Goal: Task Accomplishment & Management: Complete application form

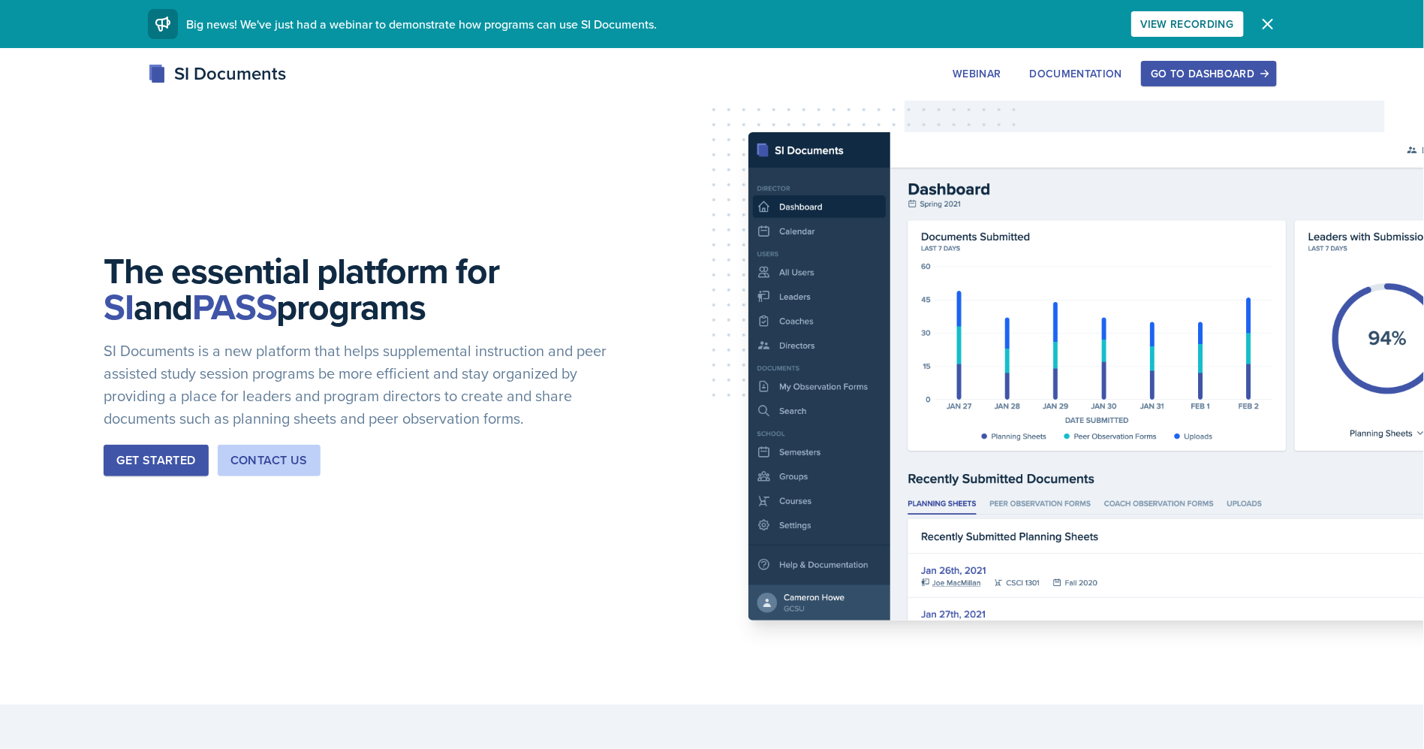
click at [890, 72] on div "Go to Dashboard" at bounding box center [1209, 74] width 116 height 12
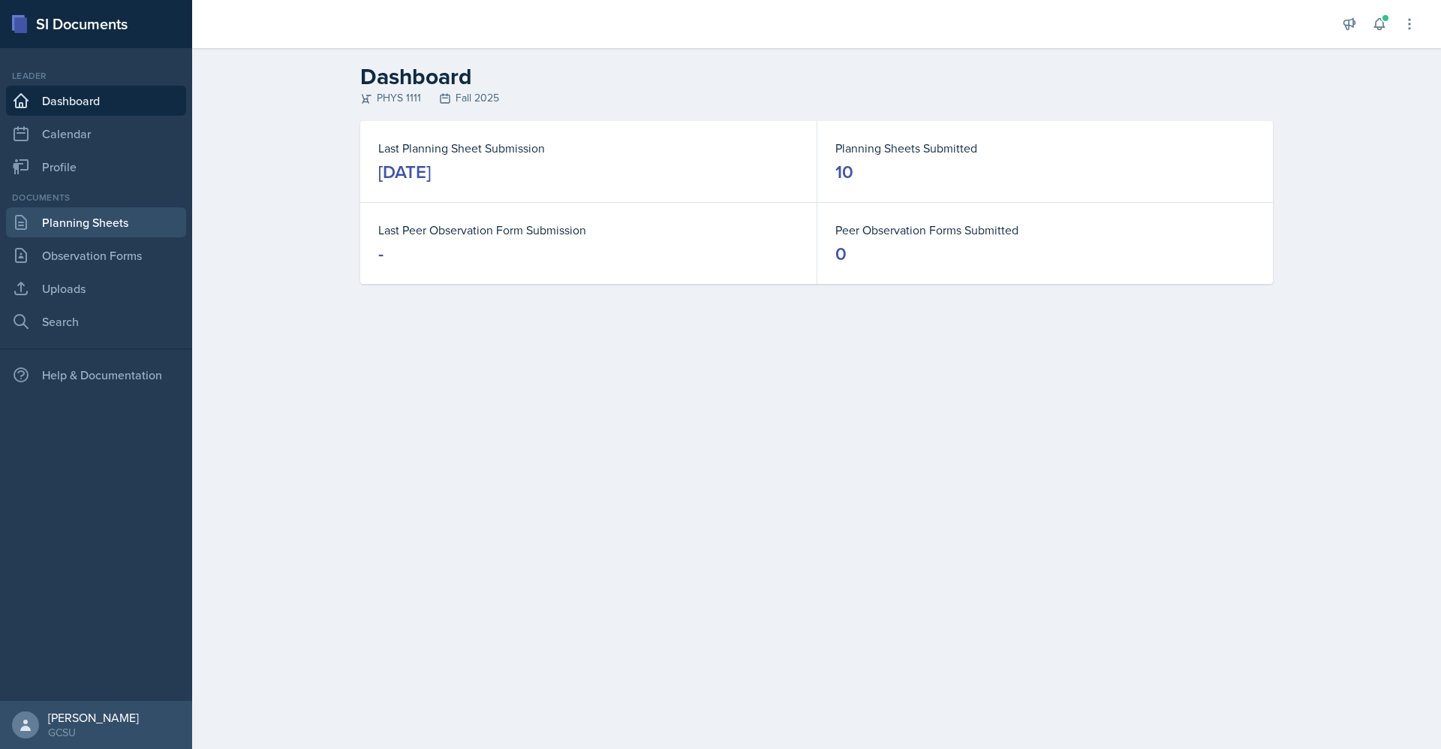
click at [134, 214] on link "Planning Sheets" at bounding box center [96, 222] width 180 height 30
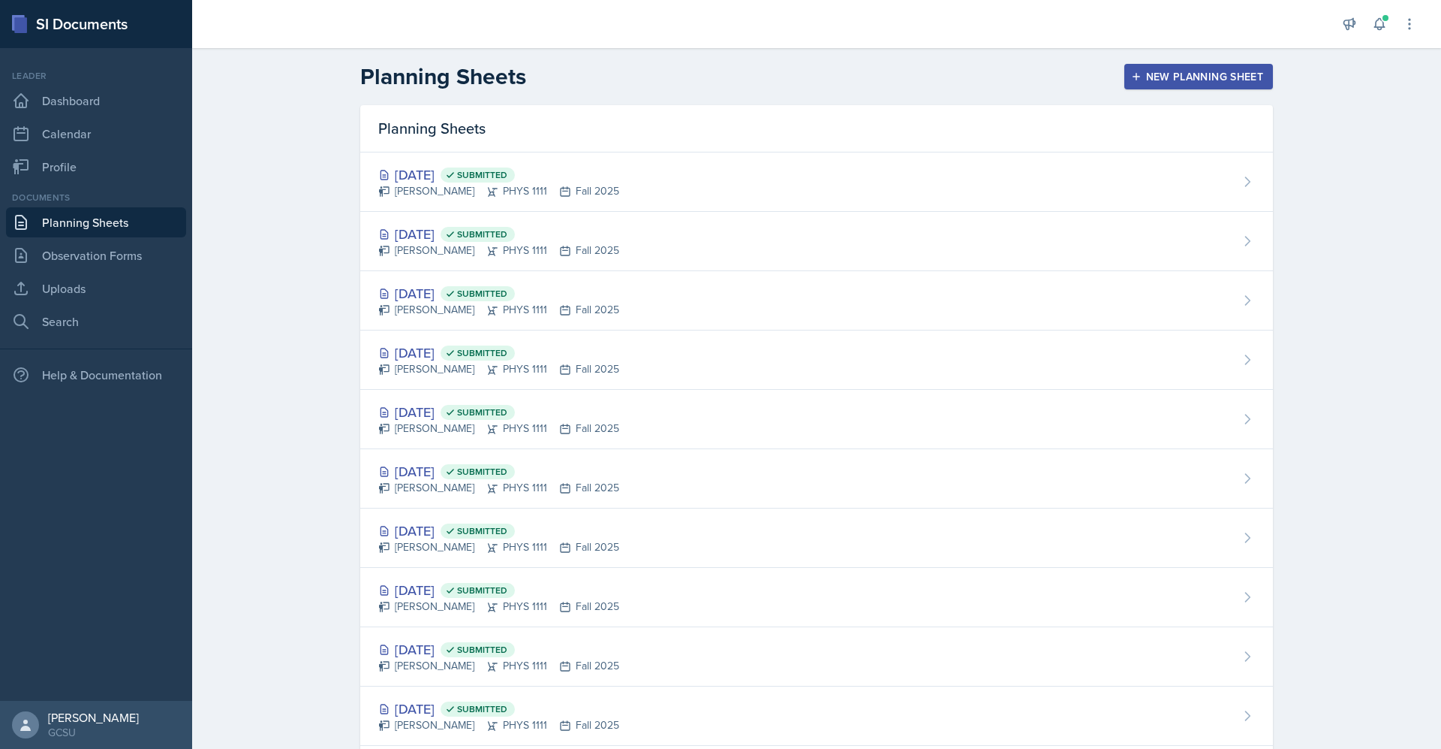
click at [890, 80] on div "New Planning Sheet" at bounding box center [1198, 77] width 129 height 12
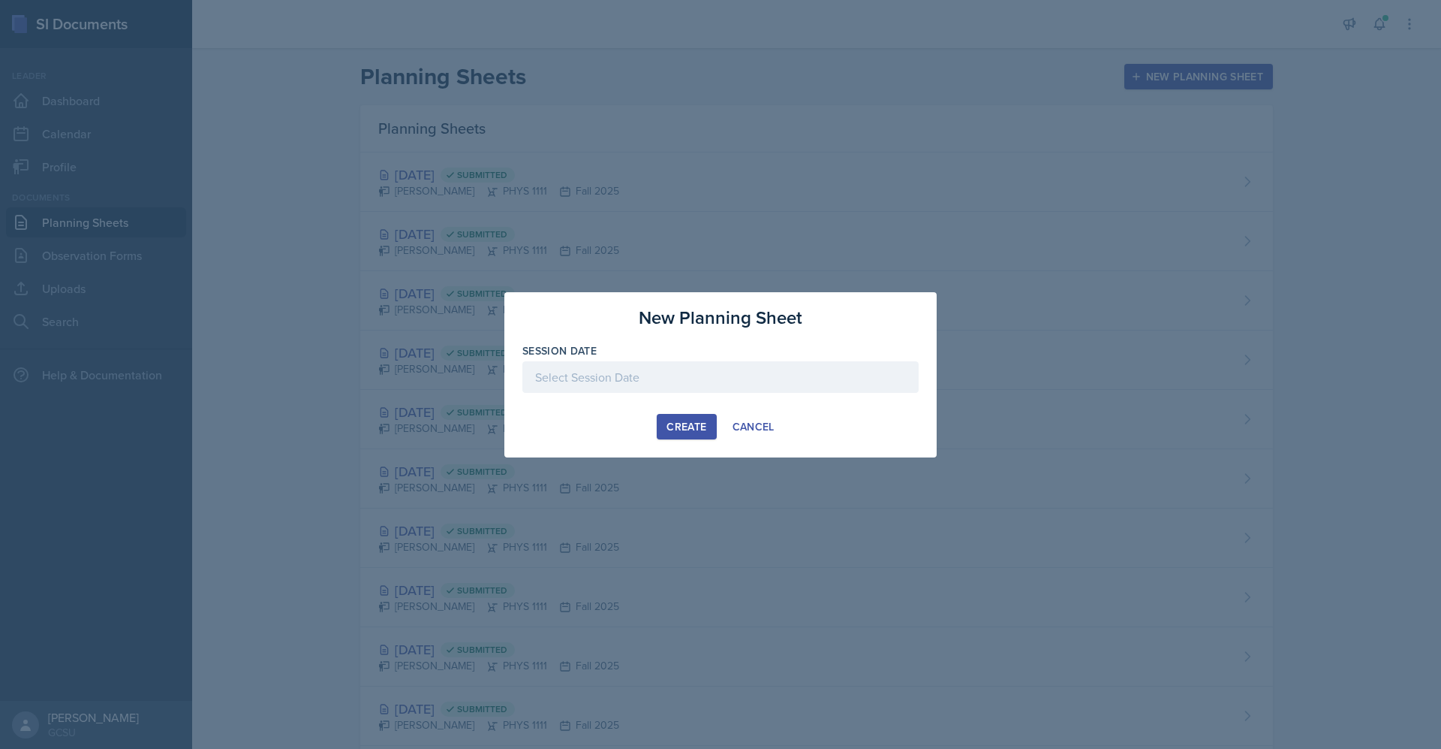
click at [785, 384] on div at bounding box center [721, 377] width 396 height 32
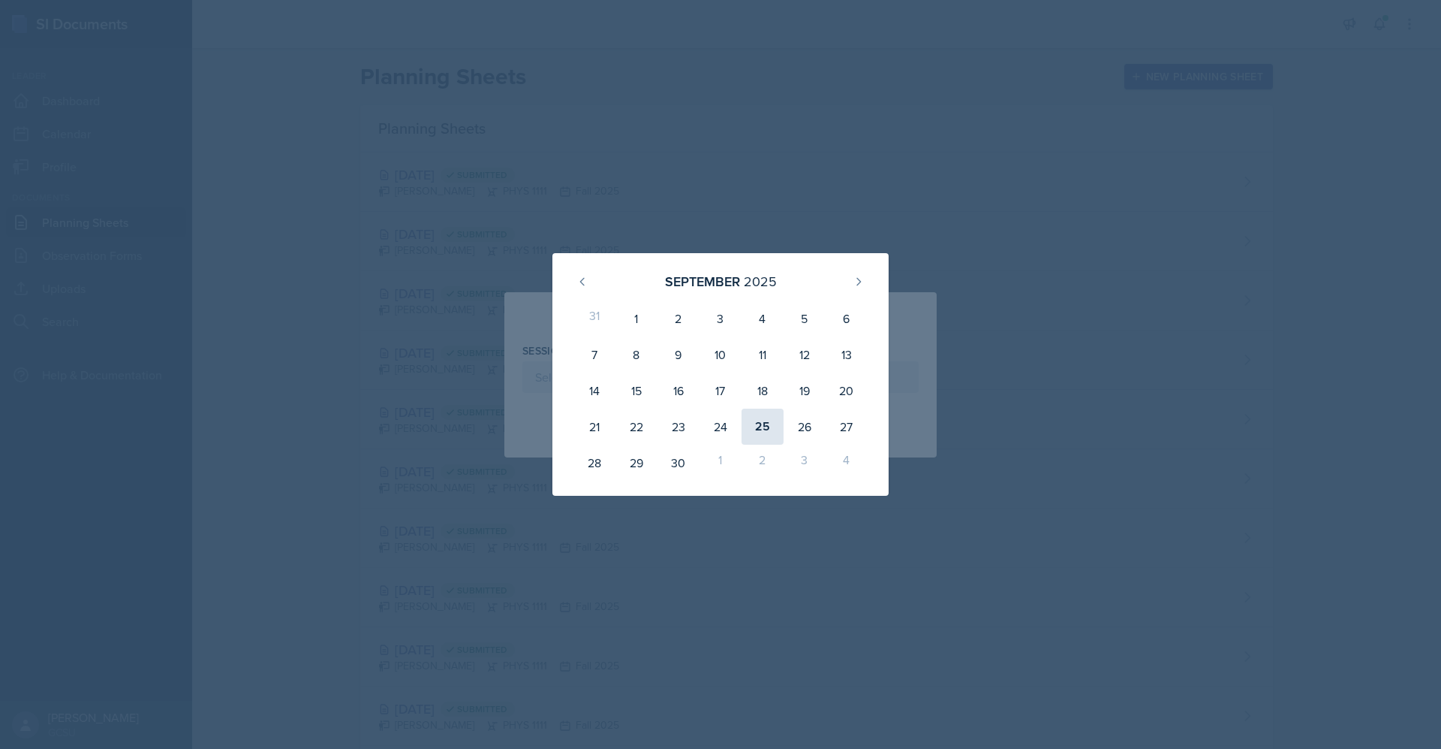
click at [759, 431] on div "25" at bounding box center [763, 426] width 42 height 36
type input "[DATE]"
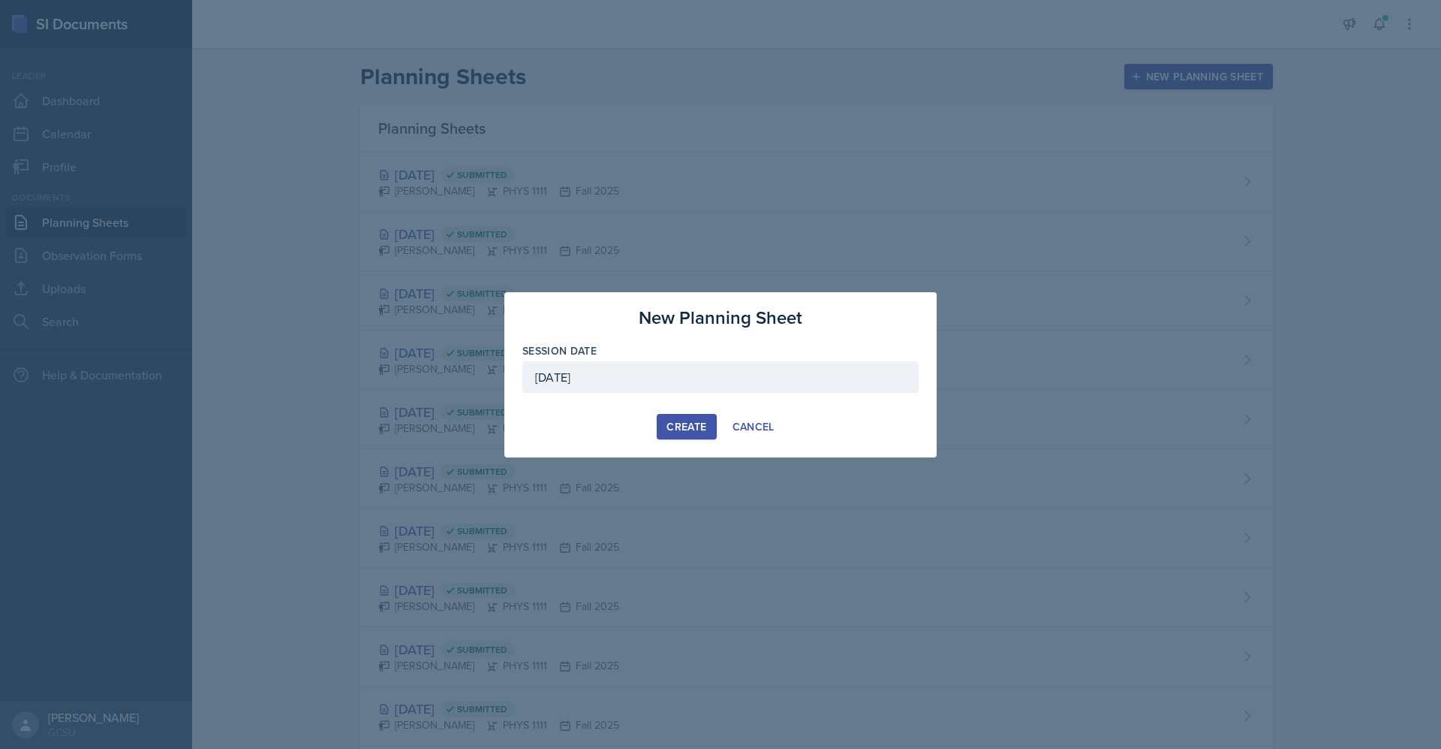
click at [692, 428] on div "Create" at bounding box center [687, 426] width 40 height 12
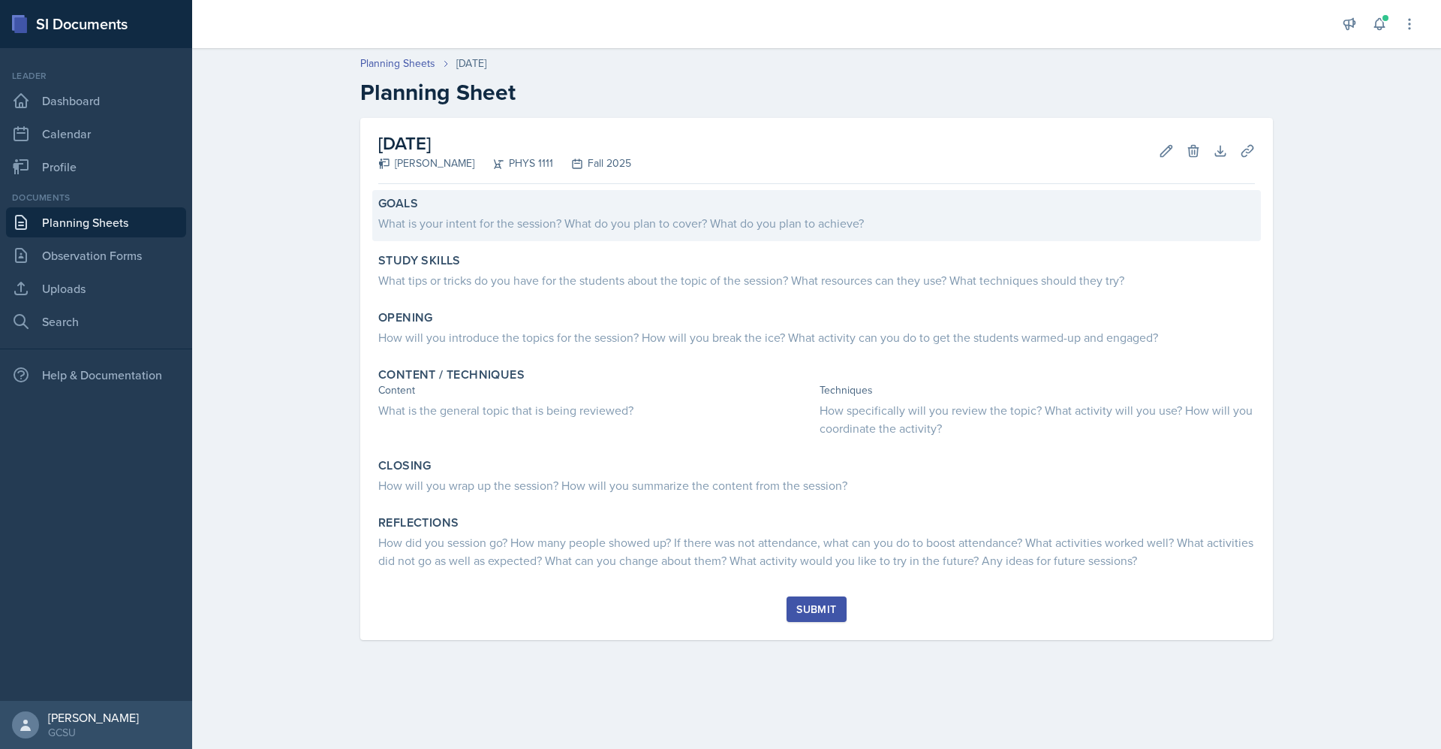
click at [419, 218] on div "What is your intent for the session? What do you plan to cover? What do you pla…" at bounding box center [816, 223] width 877 height 18
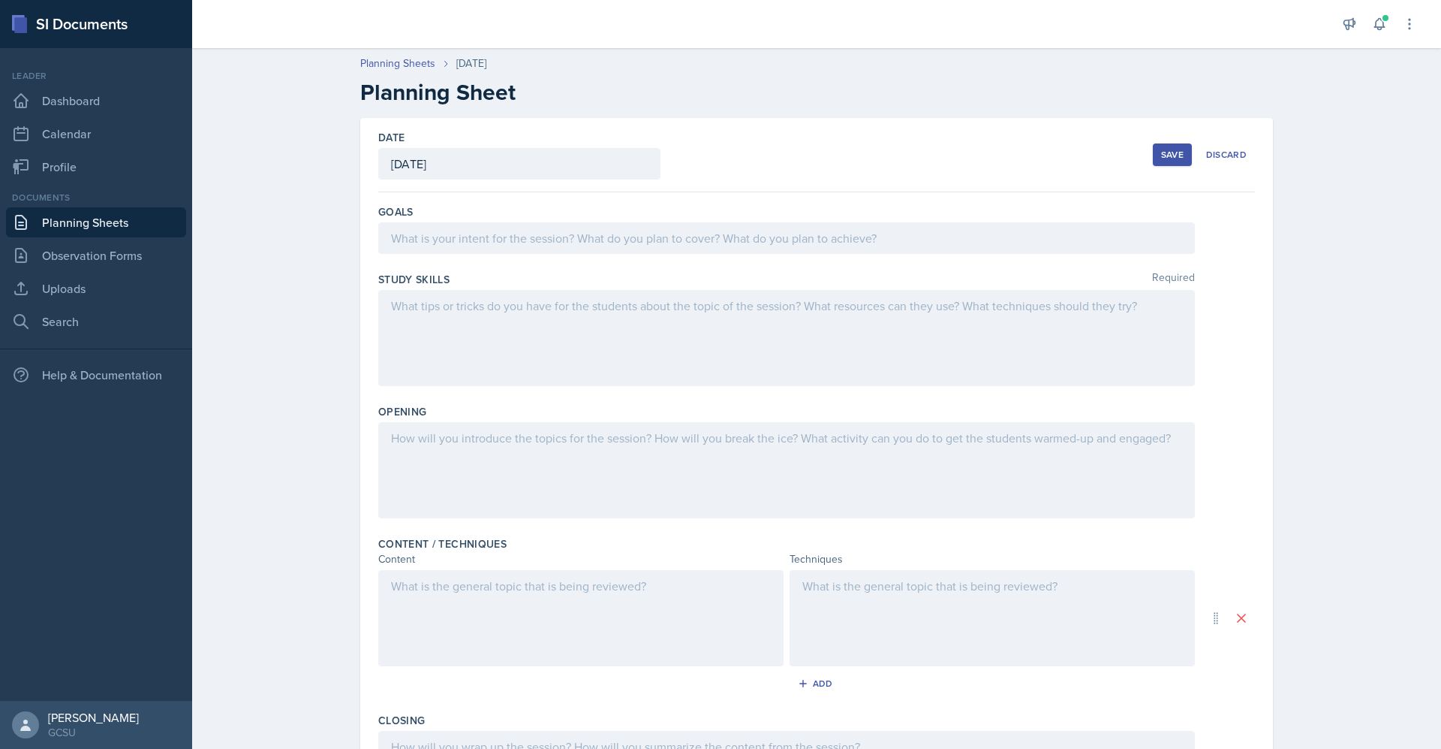
click at [523, 257] on div "Goals" at bounding box center [816, 232] width 877 height 68
click at [523, 252] on div at bounding box center [786, 238] width 817 height 32
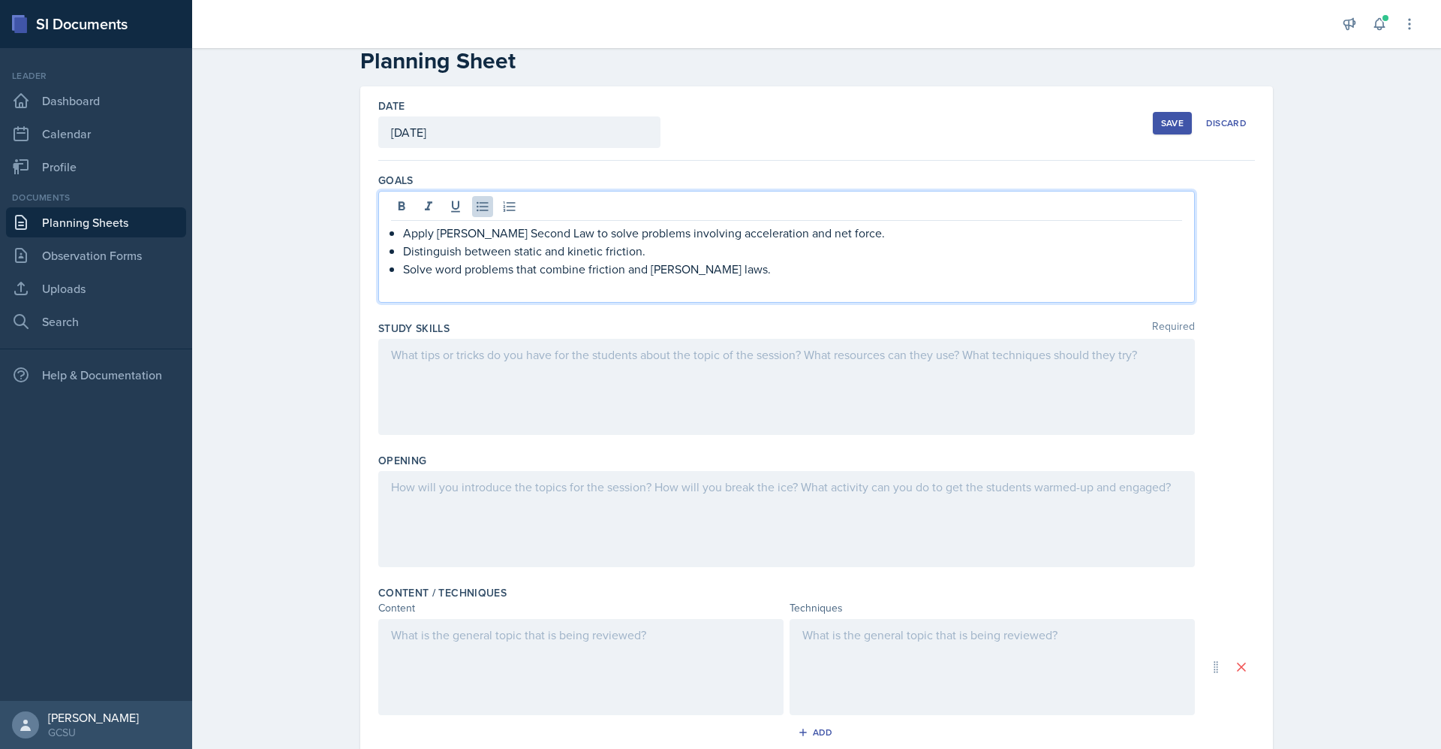
click at [815, 375] on div at bounding box center [786, 387] width 817 height 96
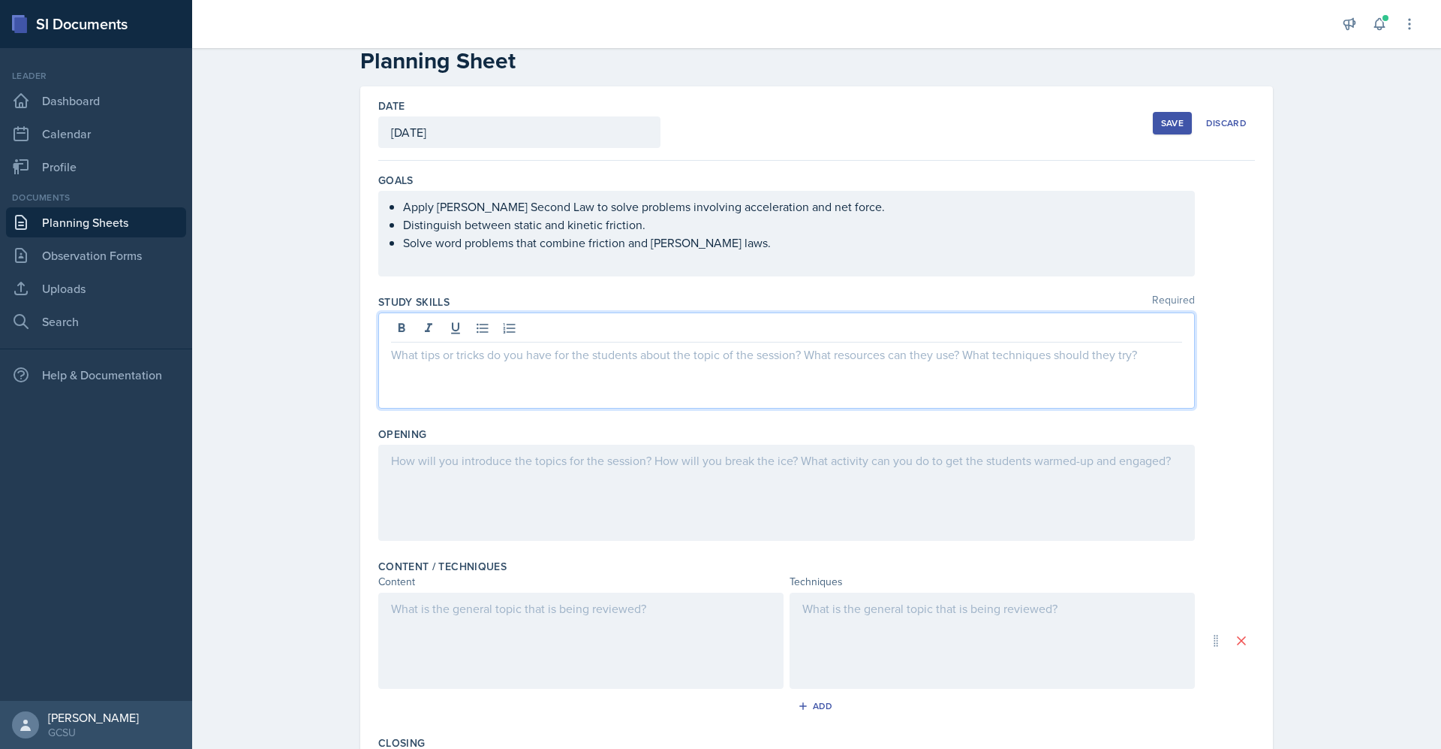
scroll to position [58, 0]
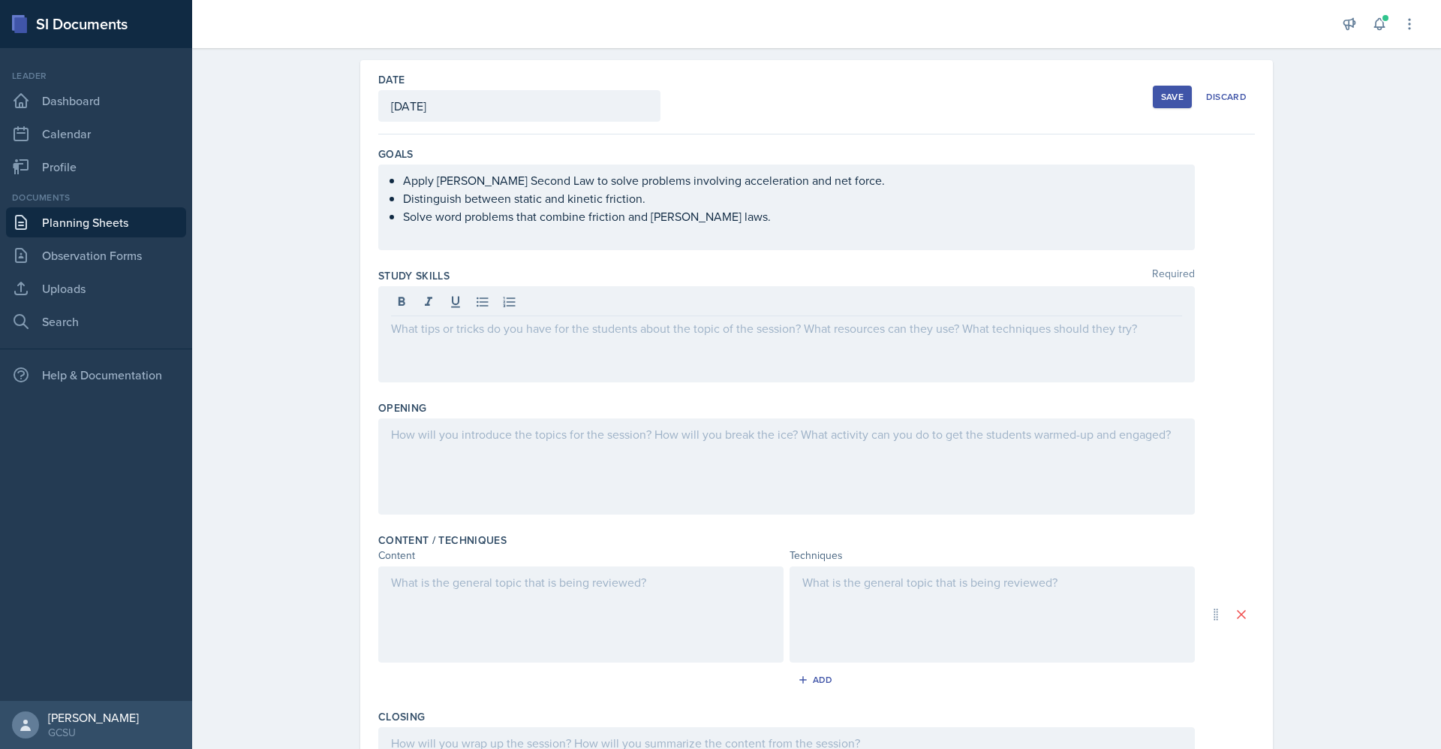
click at [407, 341] on div at bounding box center [786, 334] width 817 height 96
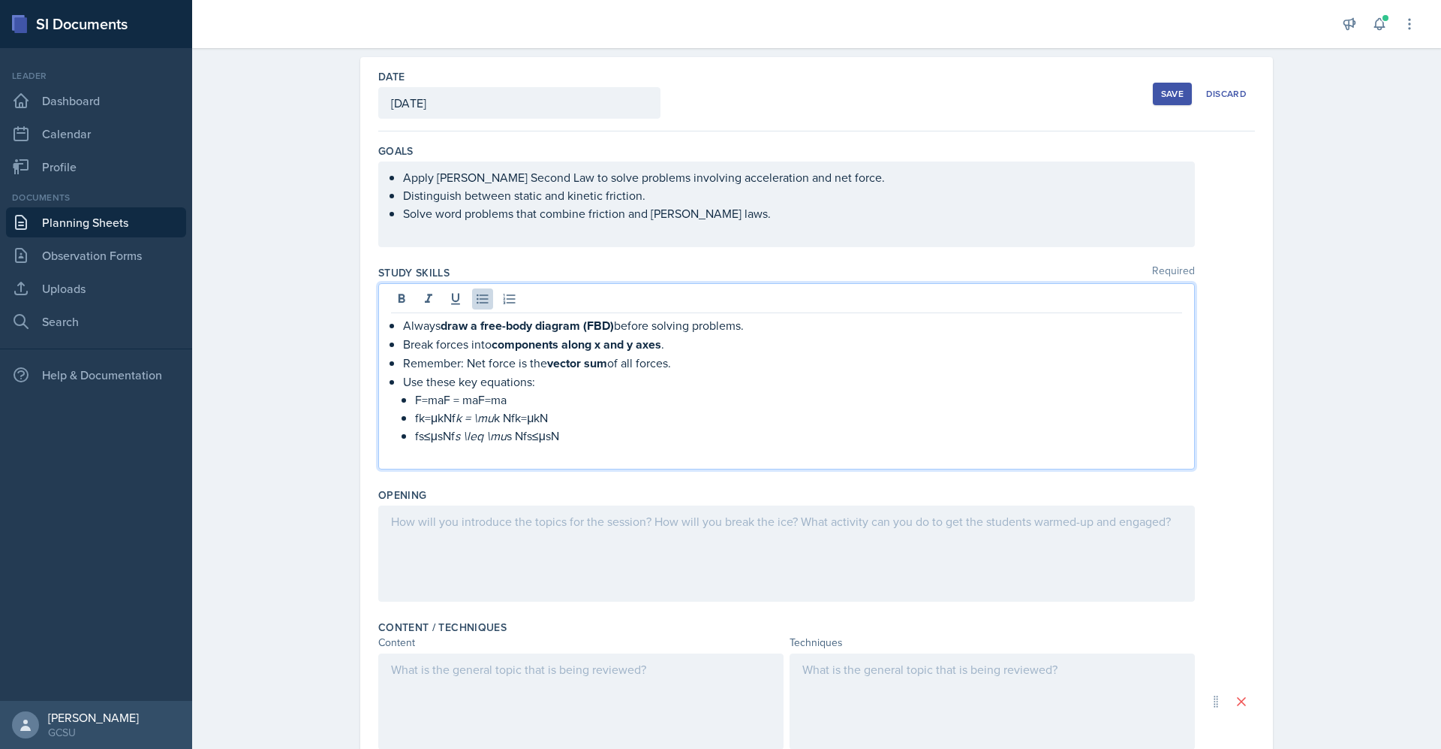
scroll to position [62, 0]
drag, startPoint x: 592, startPoint y: 446, endPoint x: 381, endPoint y: 380, distance: 221.1
click at [381, 380] on div "Always draw a free-body diagram (FBD) before solving problems. Break forces int…" at bounding box center [786, 375] width 817 height 186
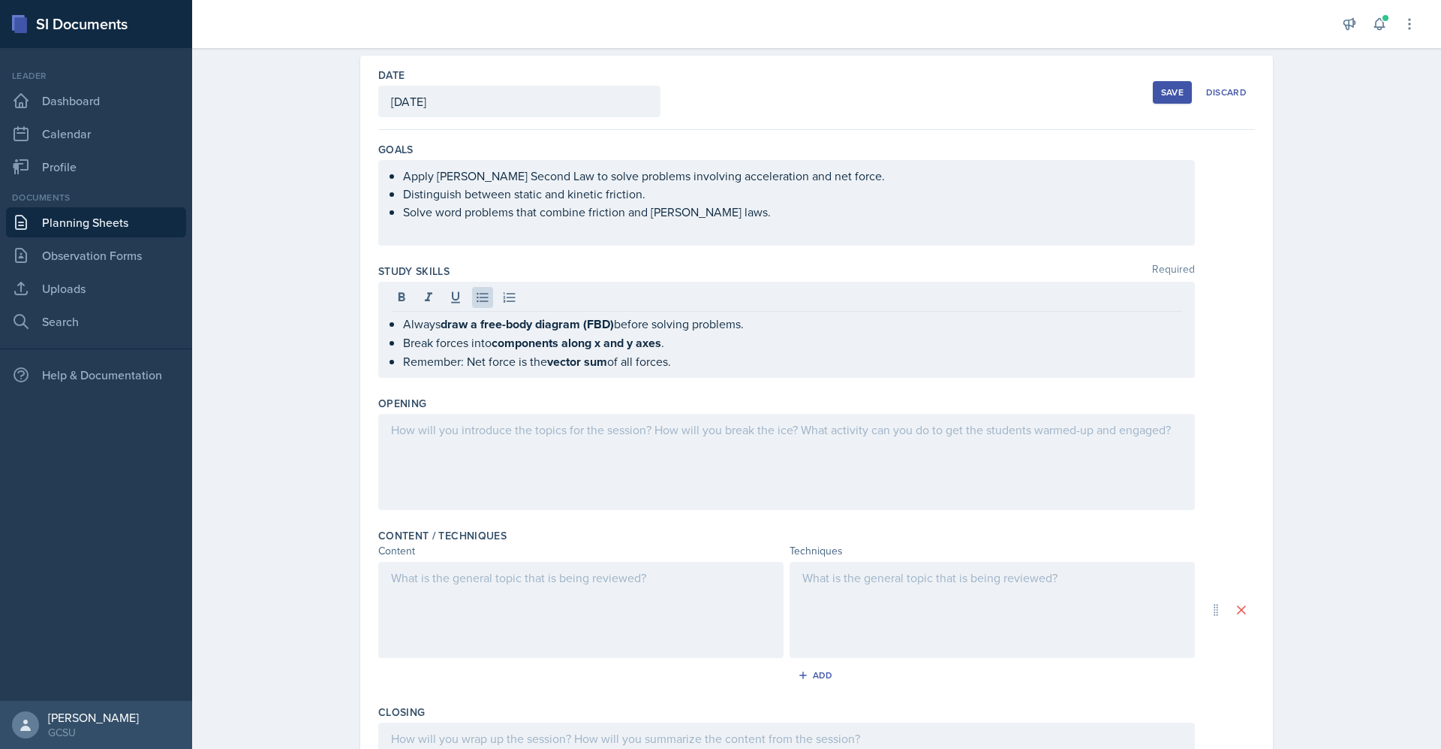
click at [394, 446] on div at bounding box center [786, 462] width 817 height 96
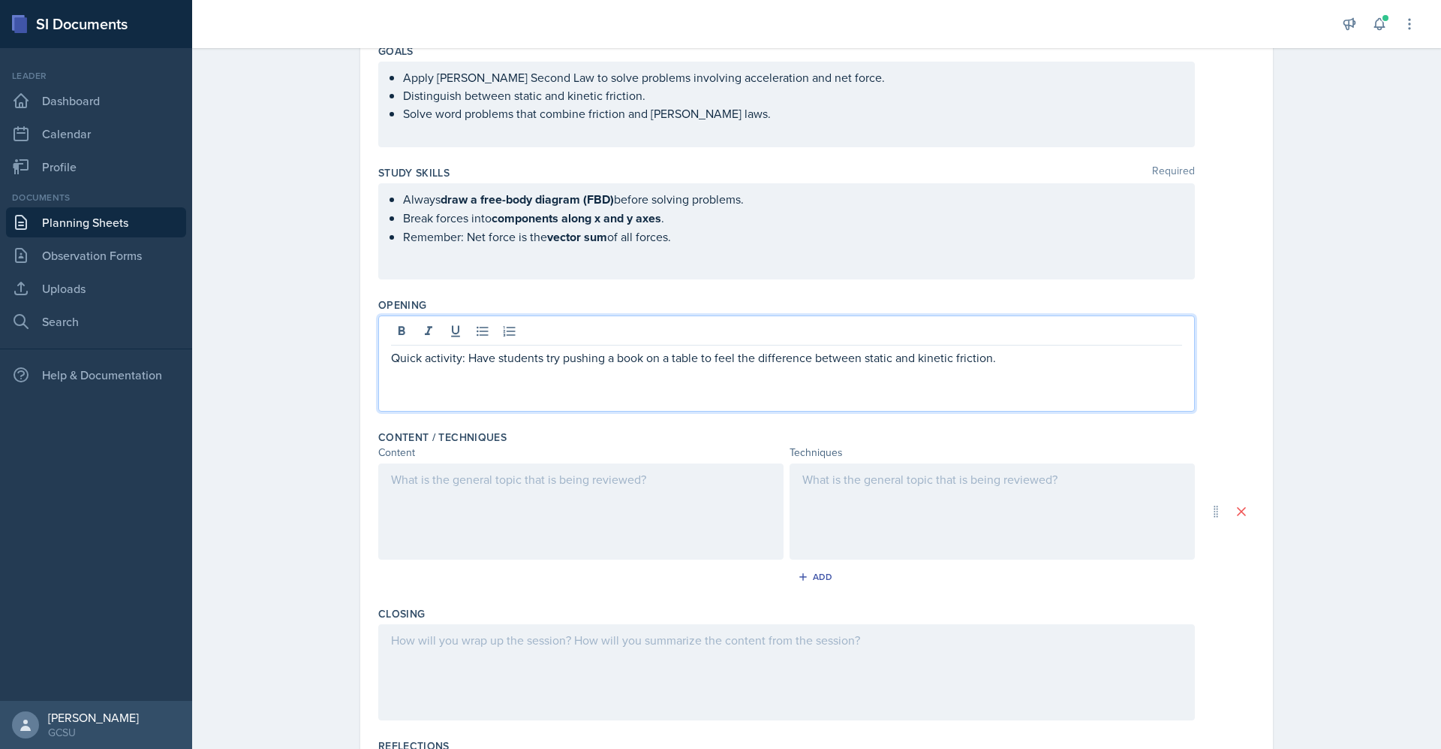
scroll to position [161, 0]
drag, startPoint x: 457, startPoint y: 360, endPoint x: 330, endPoint y: 356, distance: 127.7
click at [336, 356] on div "Date [DATE] [DATE] 31 1 2 3 4 5 6 7 8 9 10 11 12 13 14 15 16 17 18 19 20 21 22 …" at bounding box center [816, 433] width 961 height 955
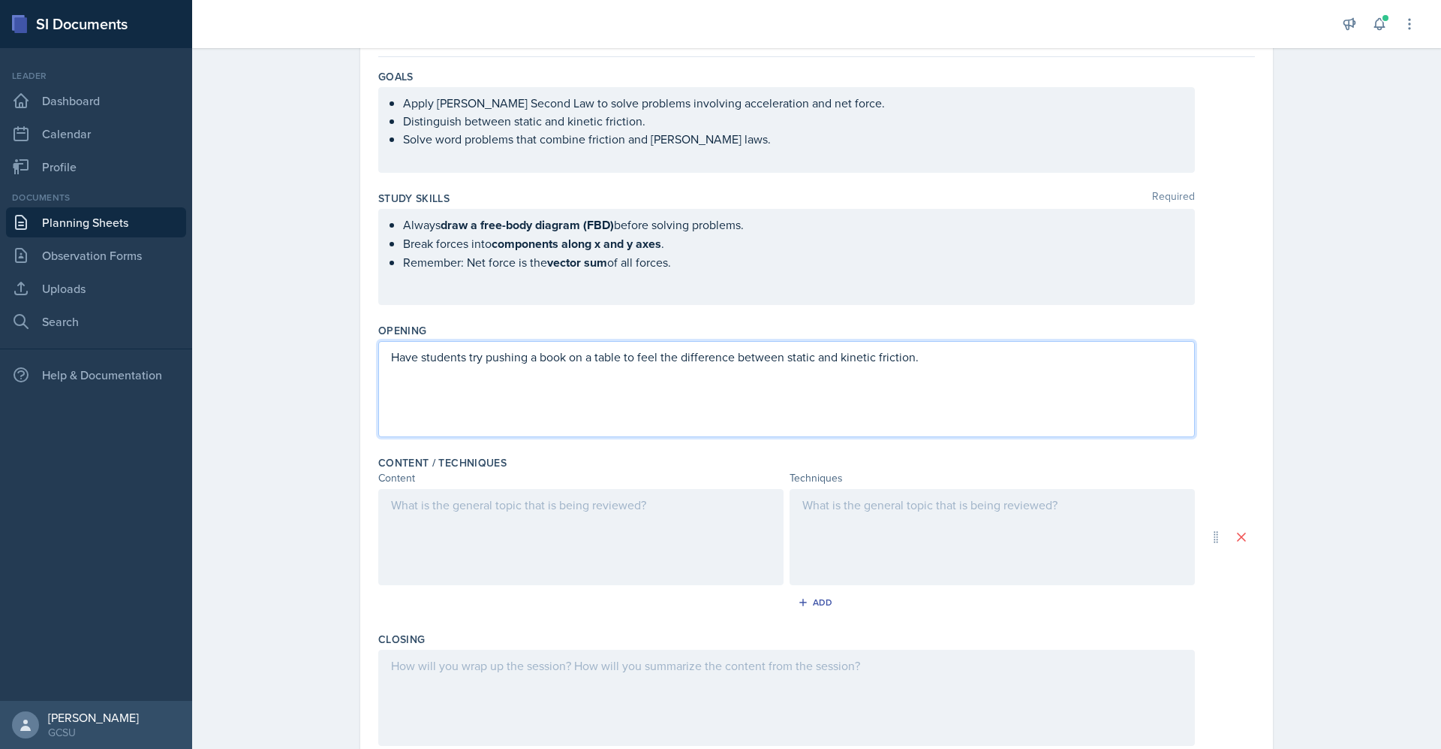
scroll to position [185, 0]
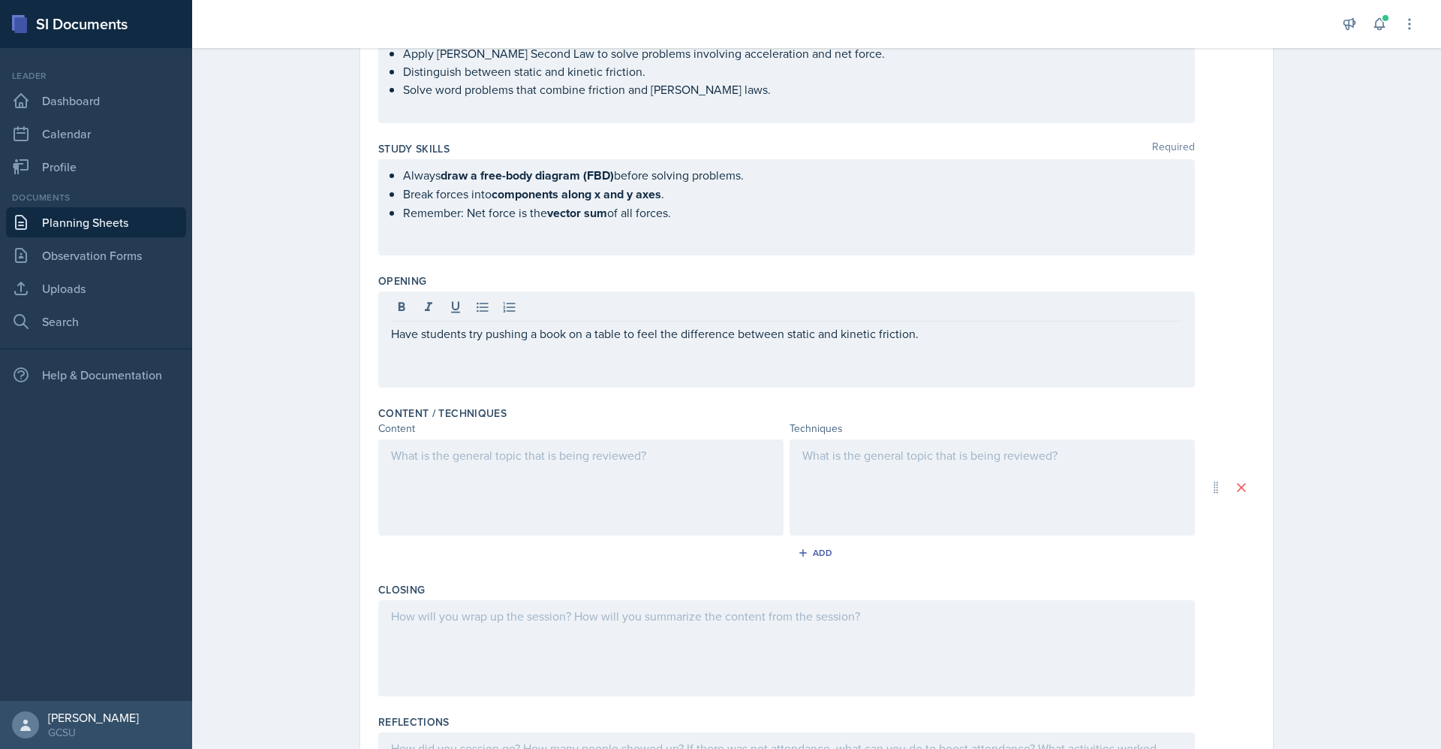
click at [408, 471] on div at bounding box center [580, 487] width 405 height 96
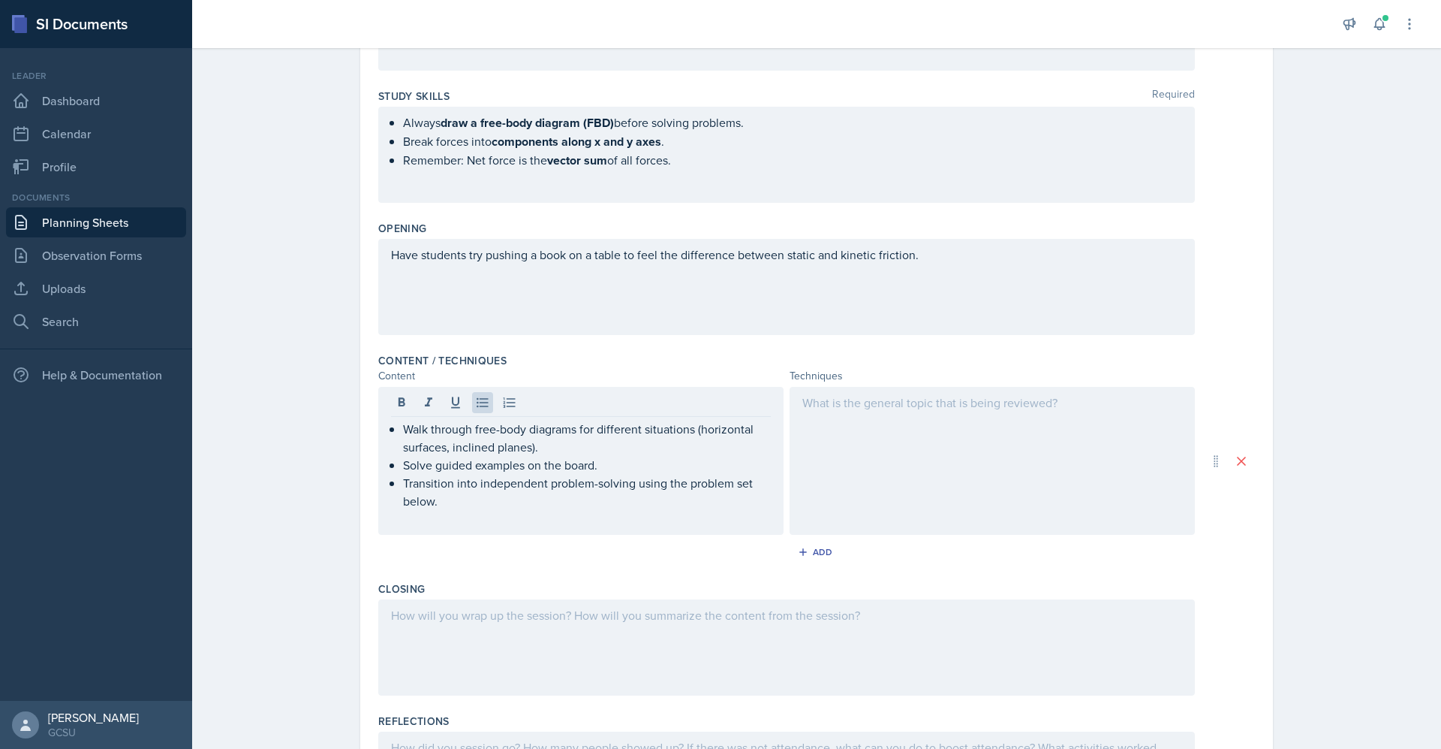
click at [890, 470] on div at bounding box center [992, 461] width 405 height 148
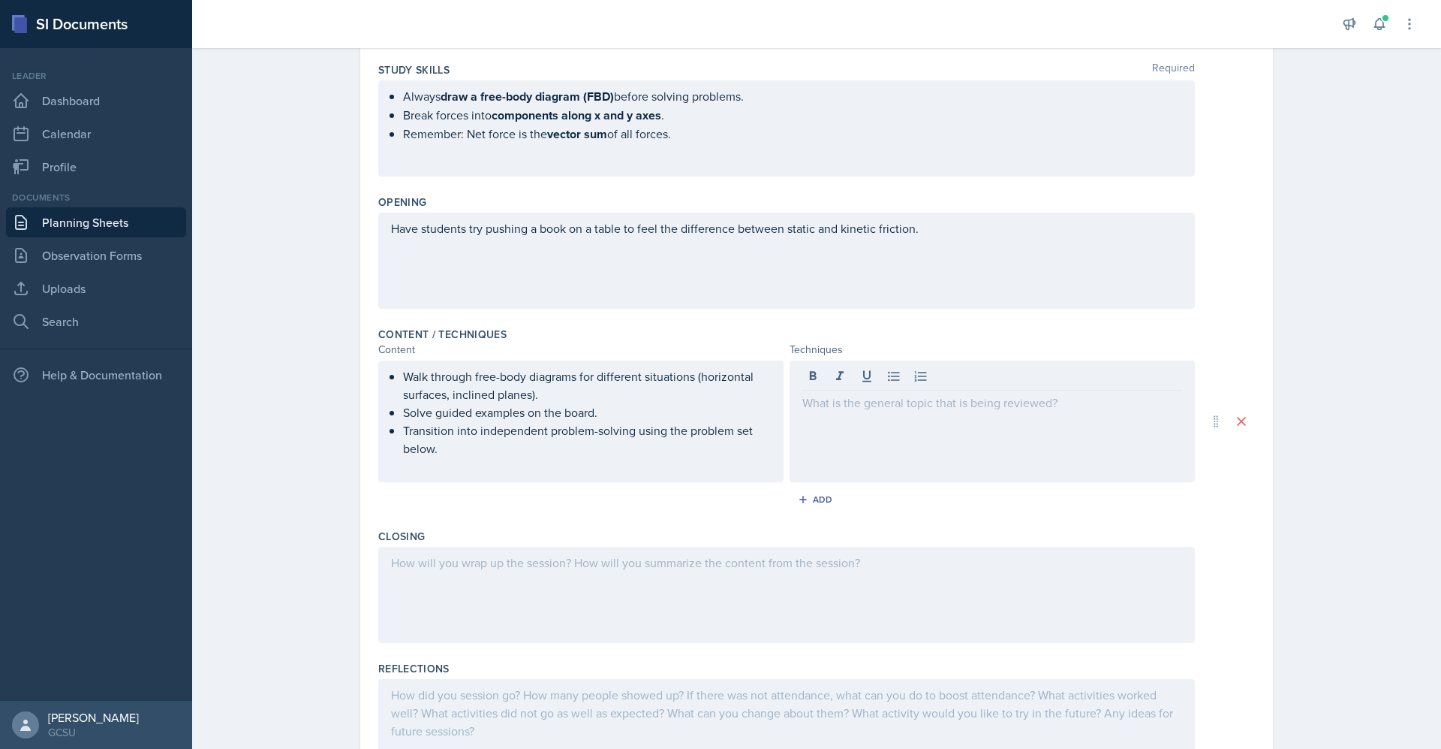
click at [339, 398] on div "Date [DATE] [DATE] 31 1 2 3 4 5 6 7 8 9 10 11 12 13 14 15 16 17 18 19 20 21 22 …" at bounding box center [816, 344] width 961 height 980
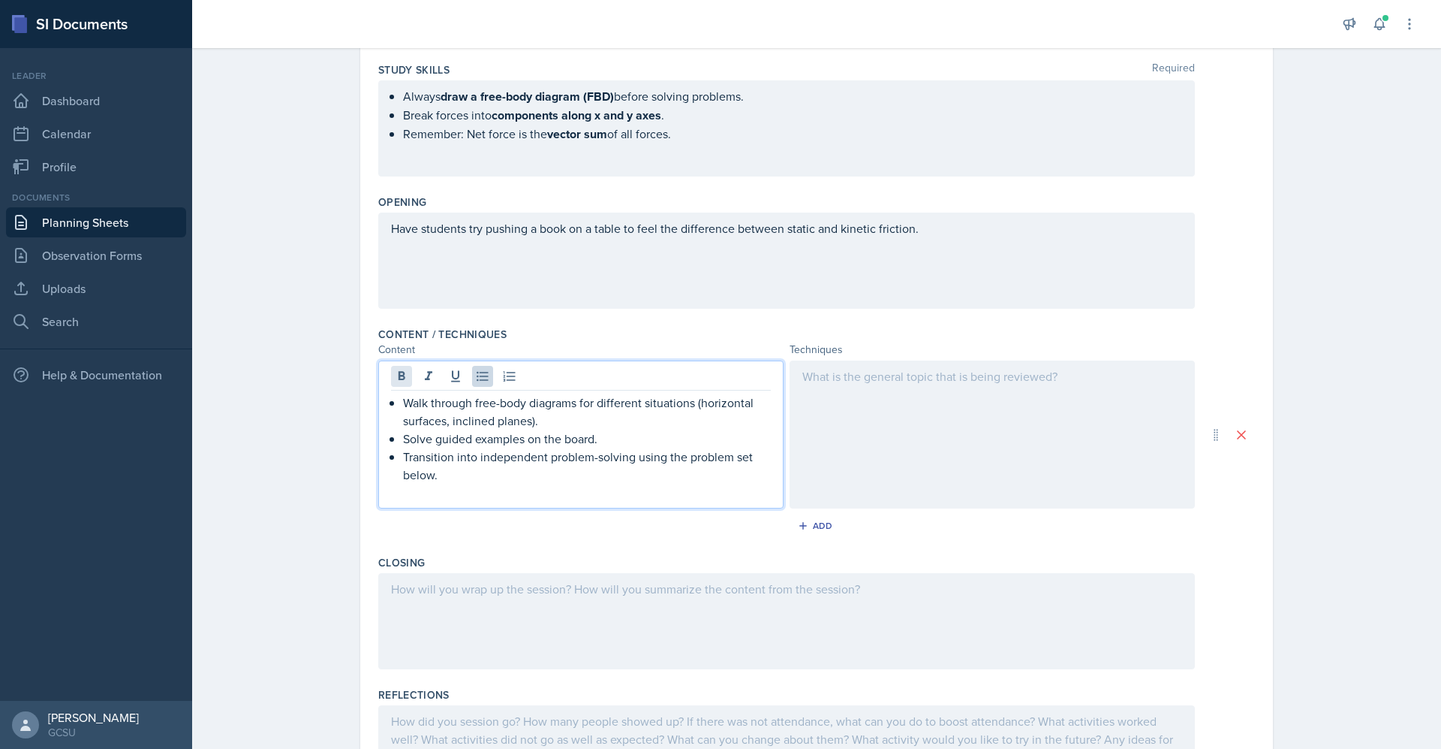
drag, startPoint x: 541, startPoint y: 444, endPoint x: 396, endPoint y: 369, distance: 162.8
click at [396, 369] on div "Walk through free-body diagrams for different situations (horizontal surfaces, …" at bounding box center [580, 434] width 405 height 148
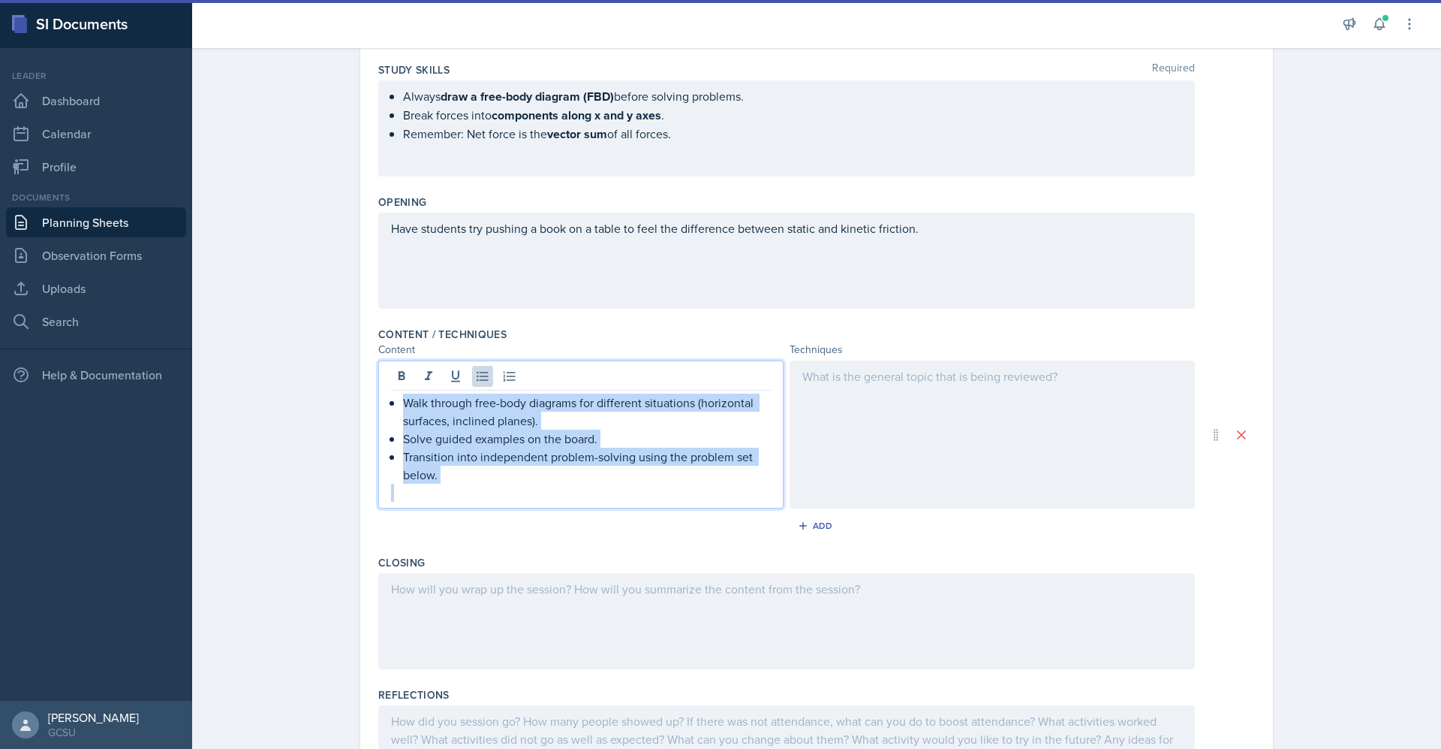
drag, startPoint x: 454, startPoint y: 485, endPoint x: 371, endPoint y: 387, distance: 128.9
click at [378, 387] on div "Walk through free-body diagrams for different situations (horizontal surfaces, …" at bounding box center [580, 434] width 405 height 148
copy ul "Walk through free-body diagrams for different situations (horizontal surfaces, …"
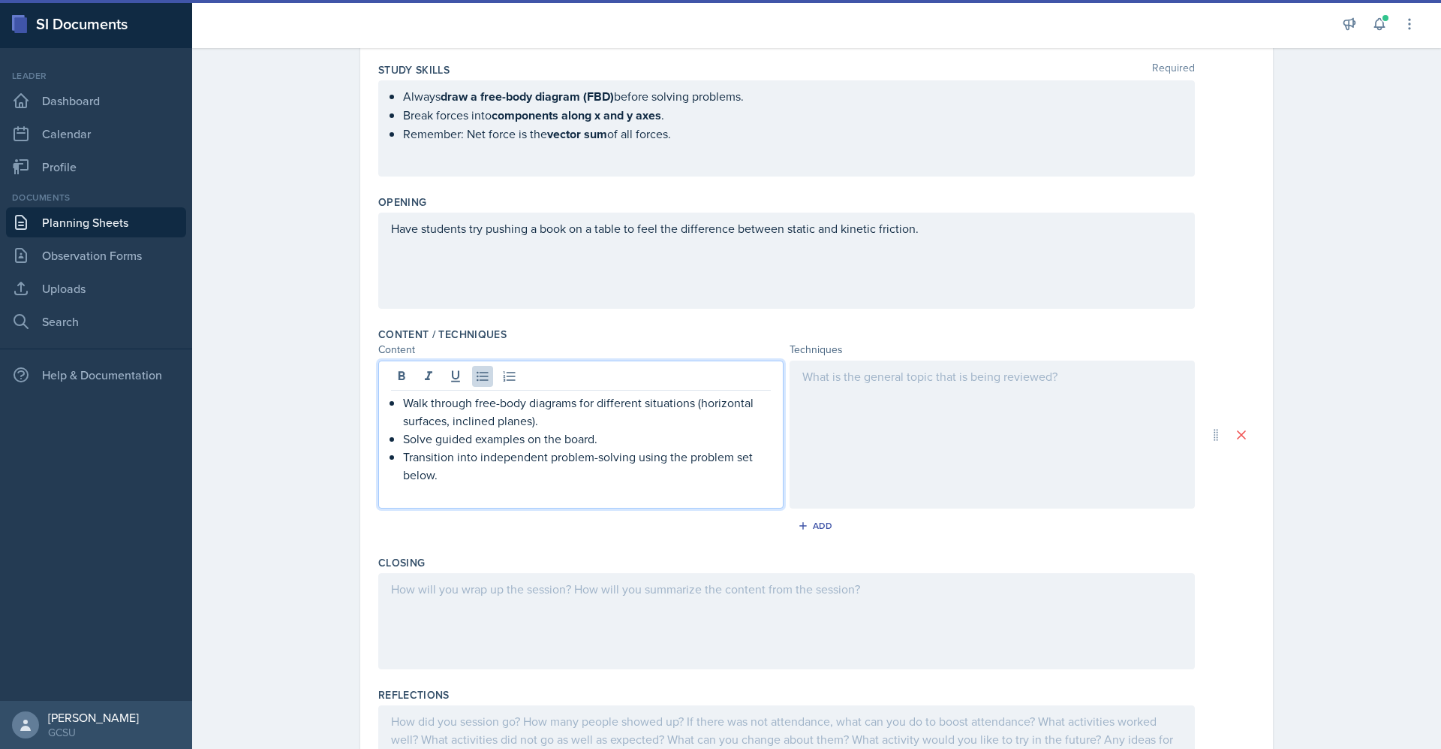
click at [890, 460] on div at bounding box center [992, 434] width 405 height 148
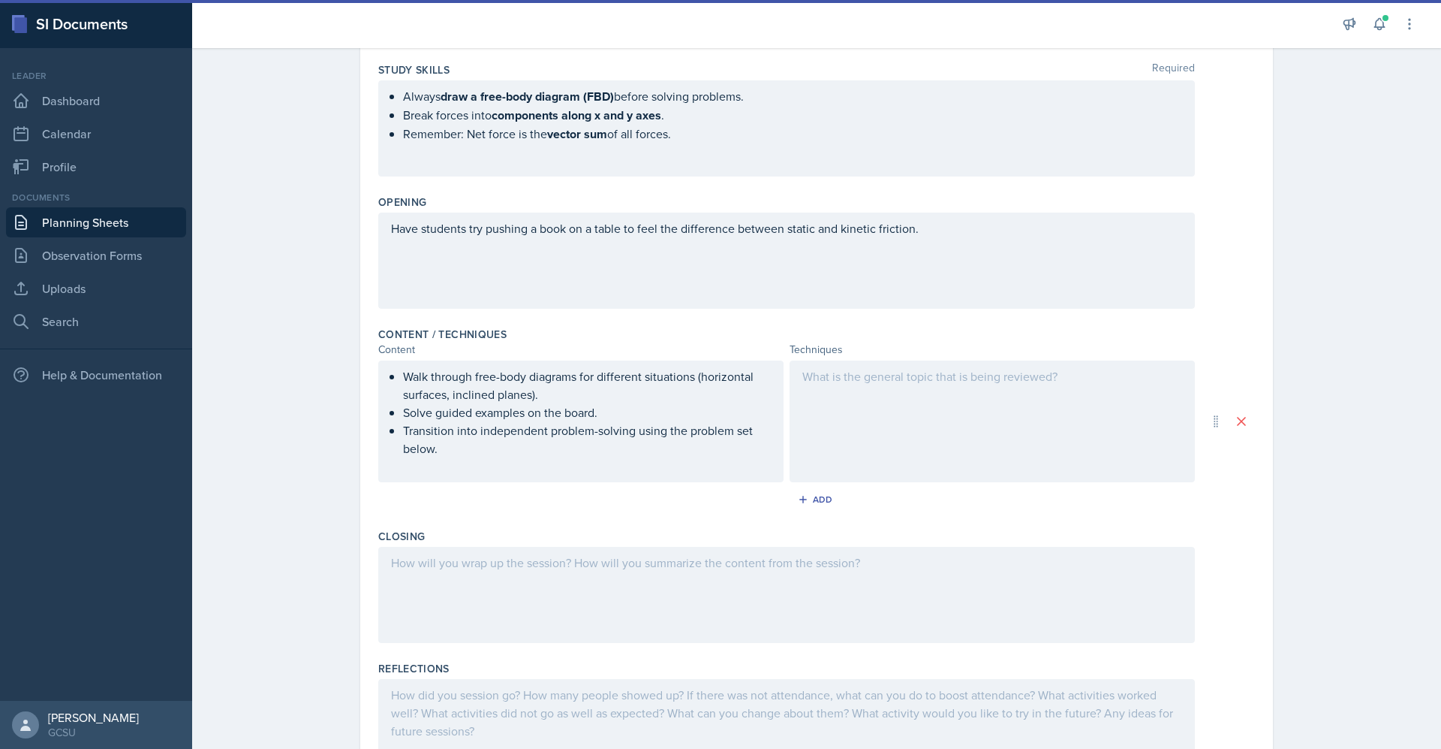
scroll to position [290, 0]
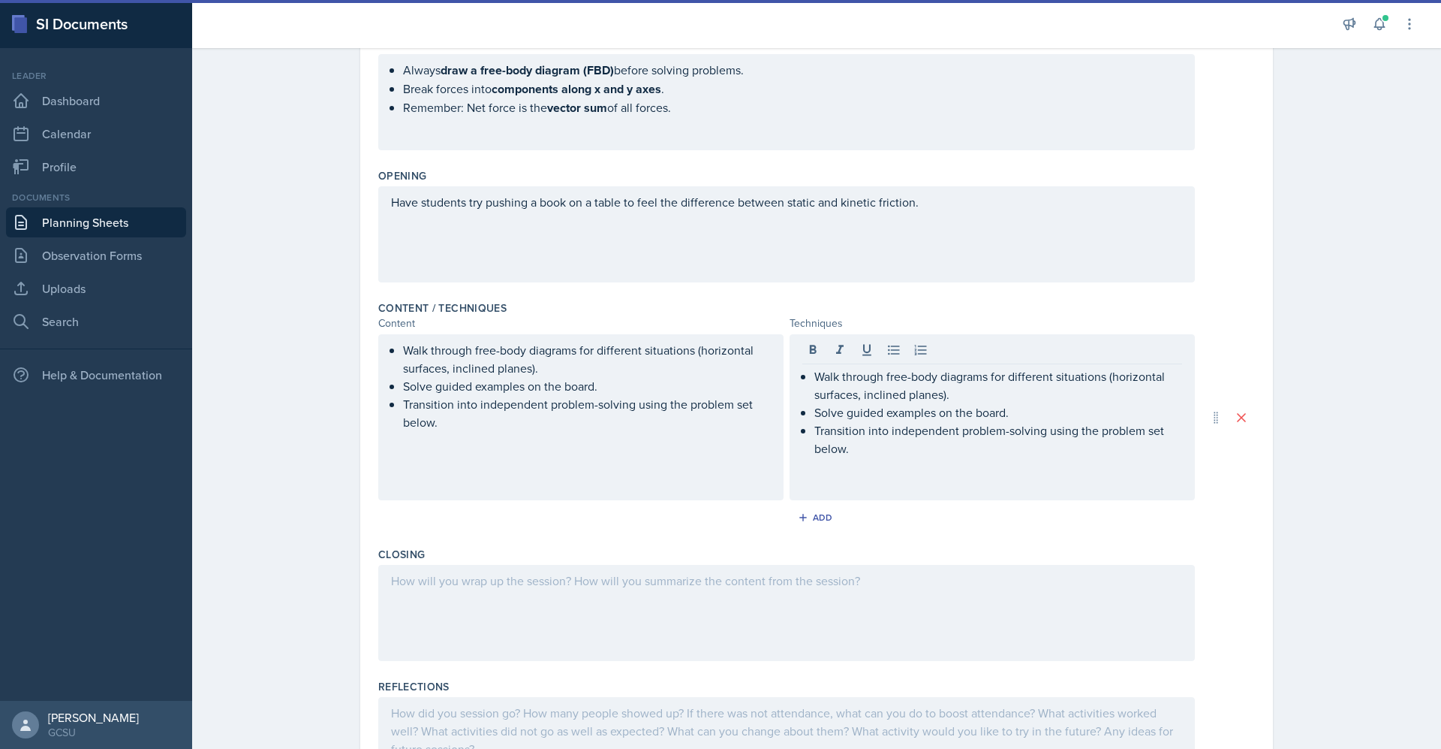
drag, startPoint x: 782, startPoint y: 454, endPoint x: 727, endPoint y: 445, distance: 54.8
click at [727, 445] on div "Walk through free-body diagrams for different situations (horizontal surfaces, …" at bounding box center [786, 417] width 817 height 166
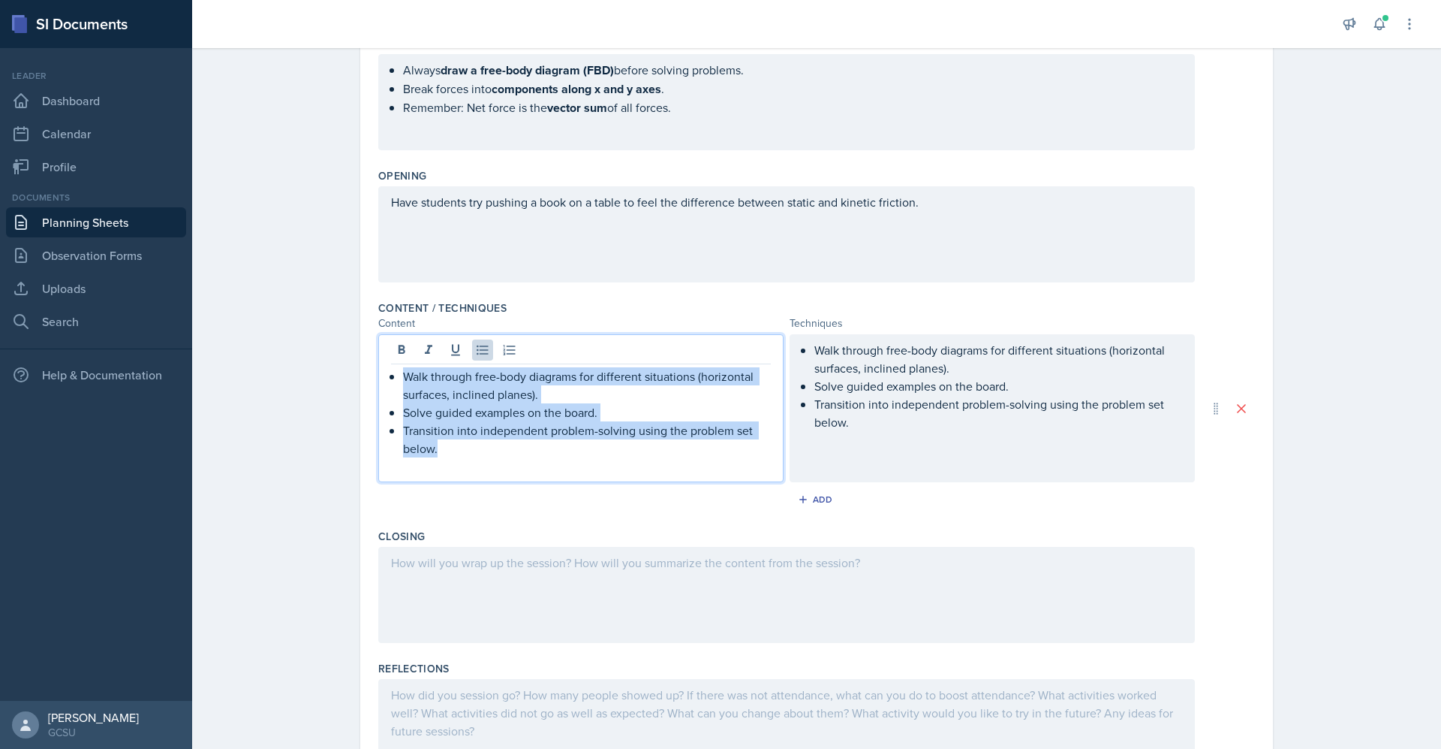
drag, startPoint x: 715, startPoint y: 445, endPoint x: 333, endPoint y: 328, distance: 399.7
click at [336, 328] on div "Date [DATE] [DATE] 31 1 2 3 4 5 6 7 8 9 10 11 12 13 14 15 16 17 18 19 20 21 22 …" at bounding box center [816, 331] width 961 height 1007
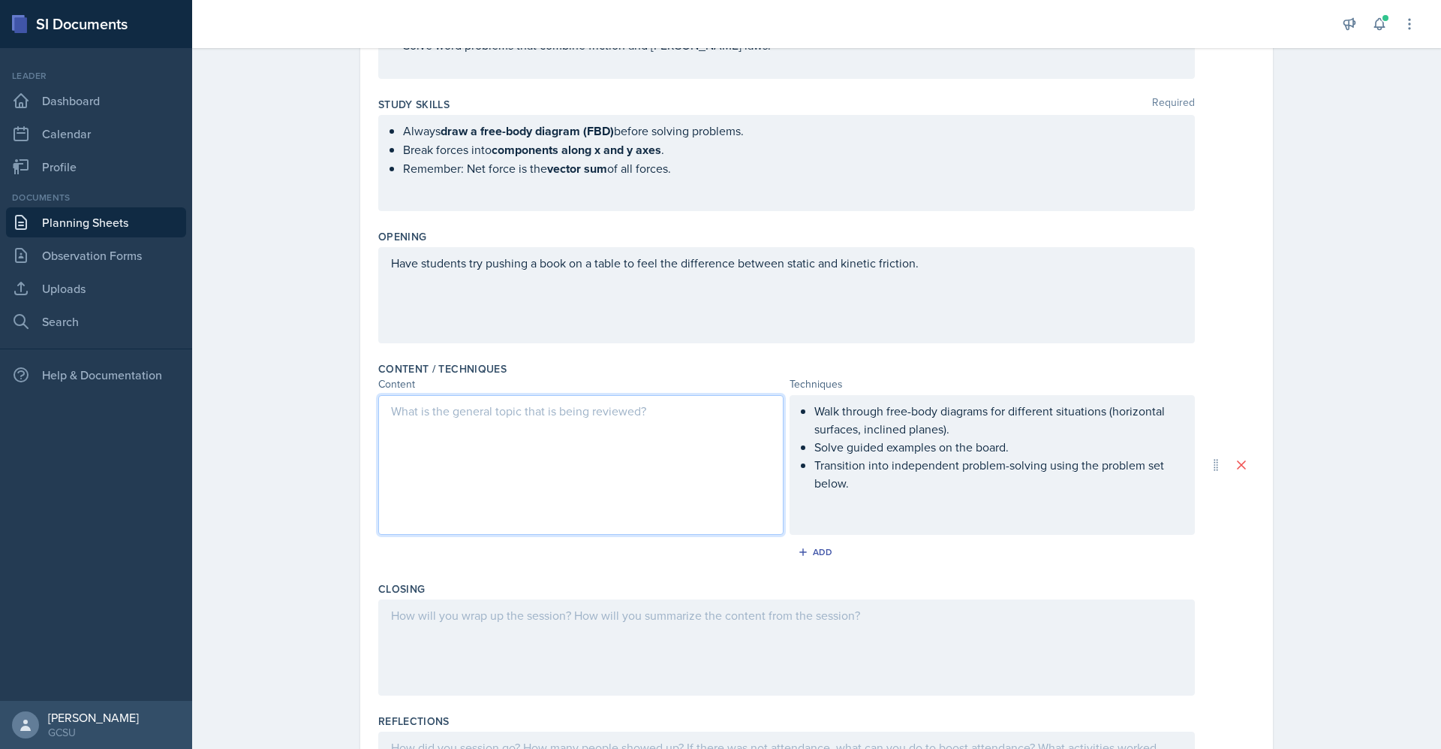
scroll to position [223, 0]
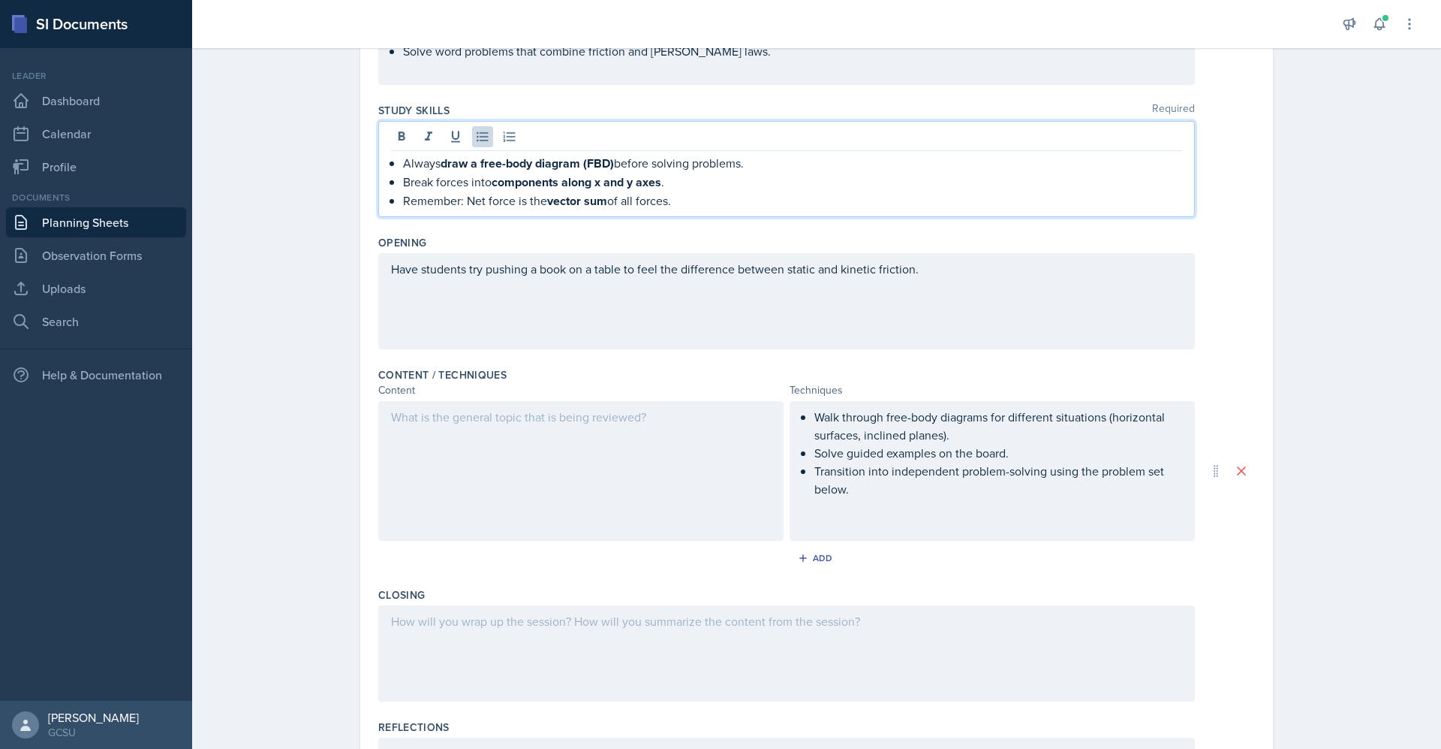
click at [691, 173] on ul "Always draw a free-body diagram (FBD) before solving problems. Break forces int…" at bounding box center [792, 182] width 779 height 56
click at [571, 438] on div at bounding box center [580, 471] width 405 height 140
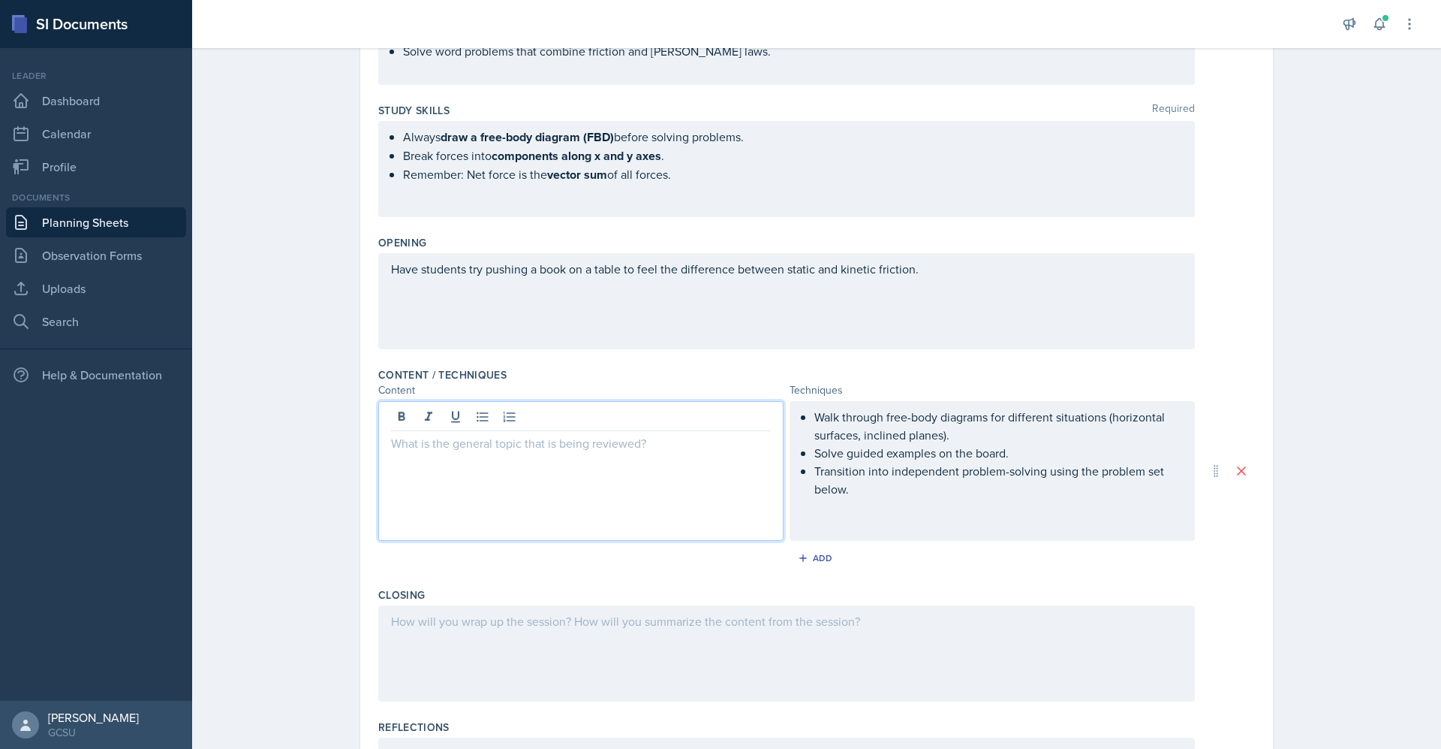
scroll to position [249, 0]
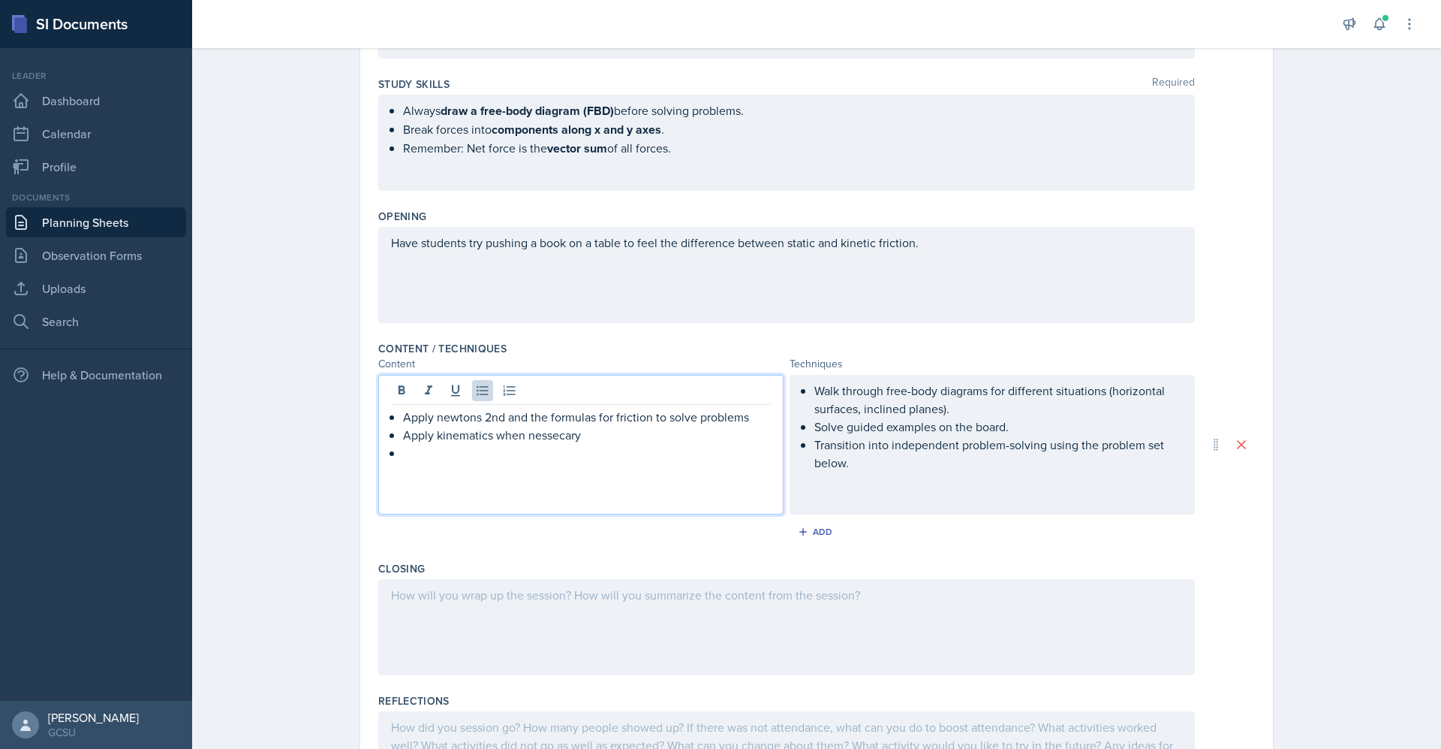
click at [539, 439] on p "Apply kinematics when nessecary" at bounding box center [587, 435] width 368 height 18
click at [553, 438] on p "Apply kinematics when nessecary" at bounding box center [587, 435] width 368 height 18
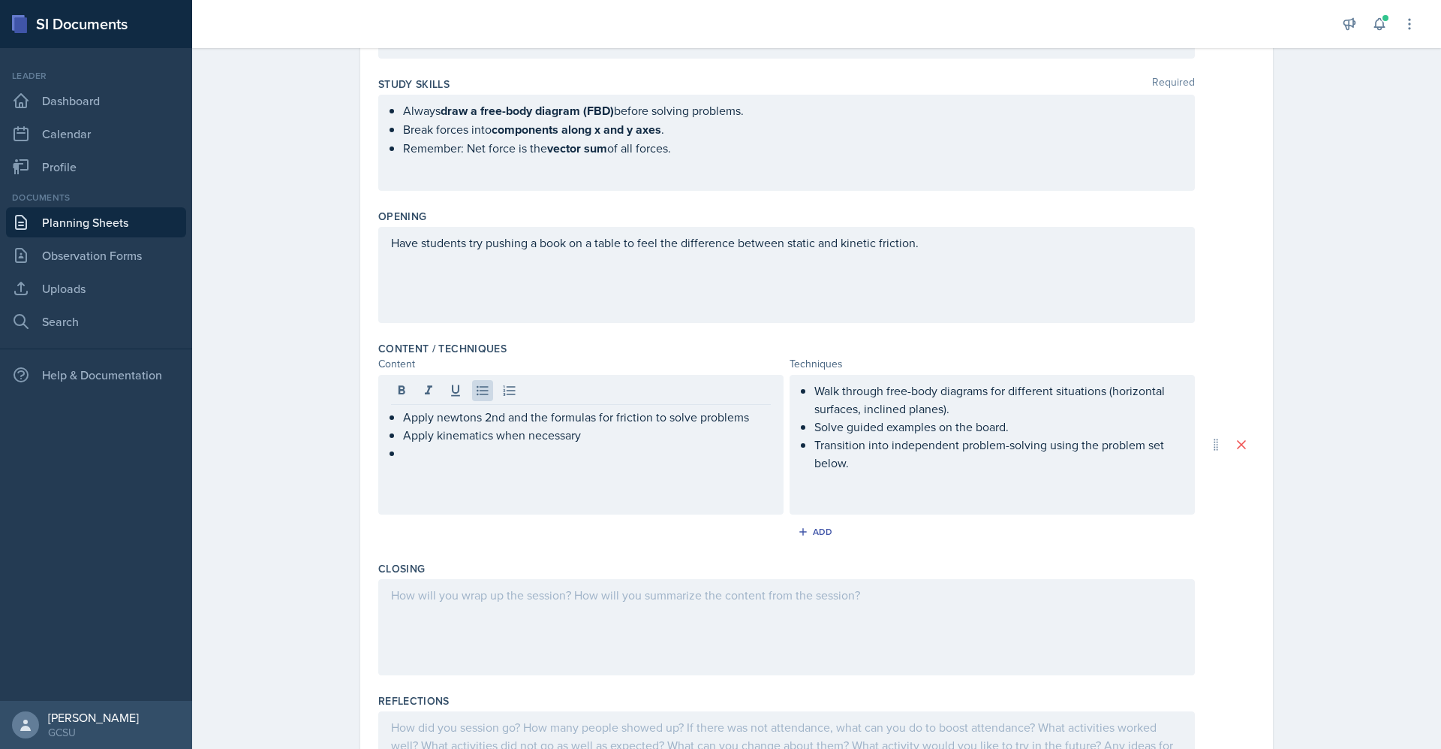
scroll to position [229, 0]
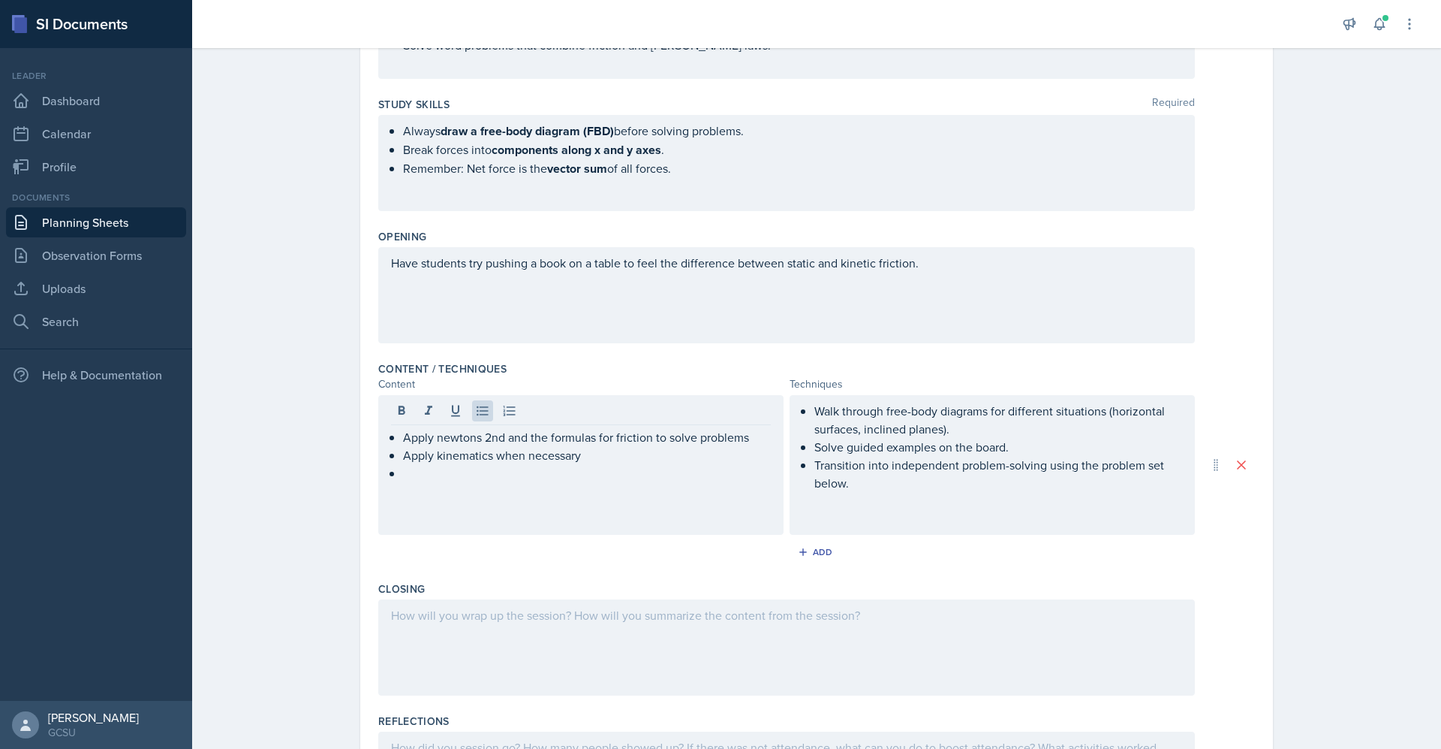
click at [412, 473] on p at bounding box center [587, 473] width 368 height 18
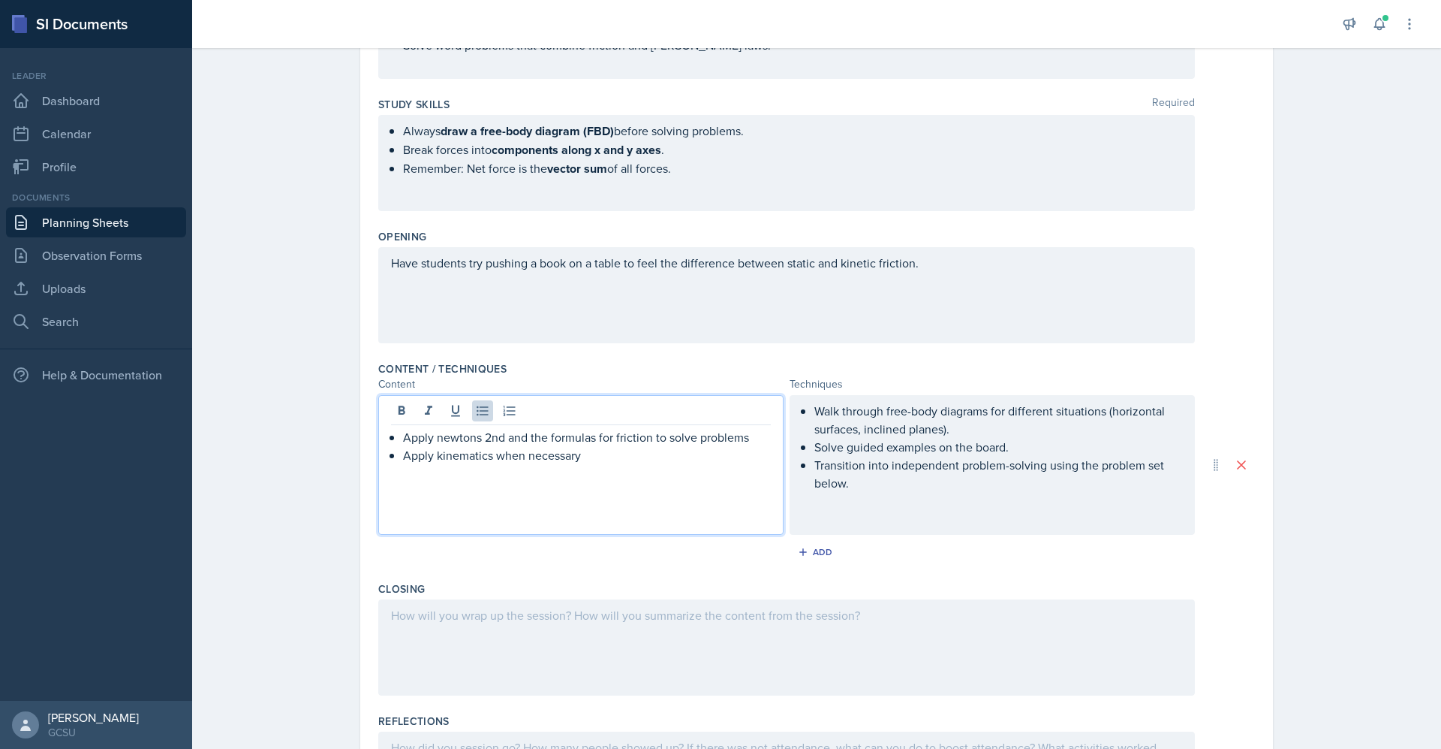
scroll to position [367, 0]
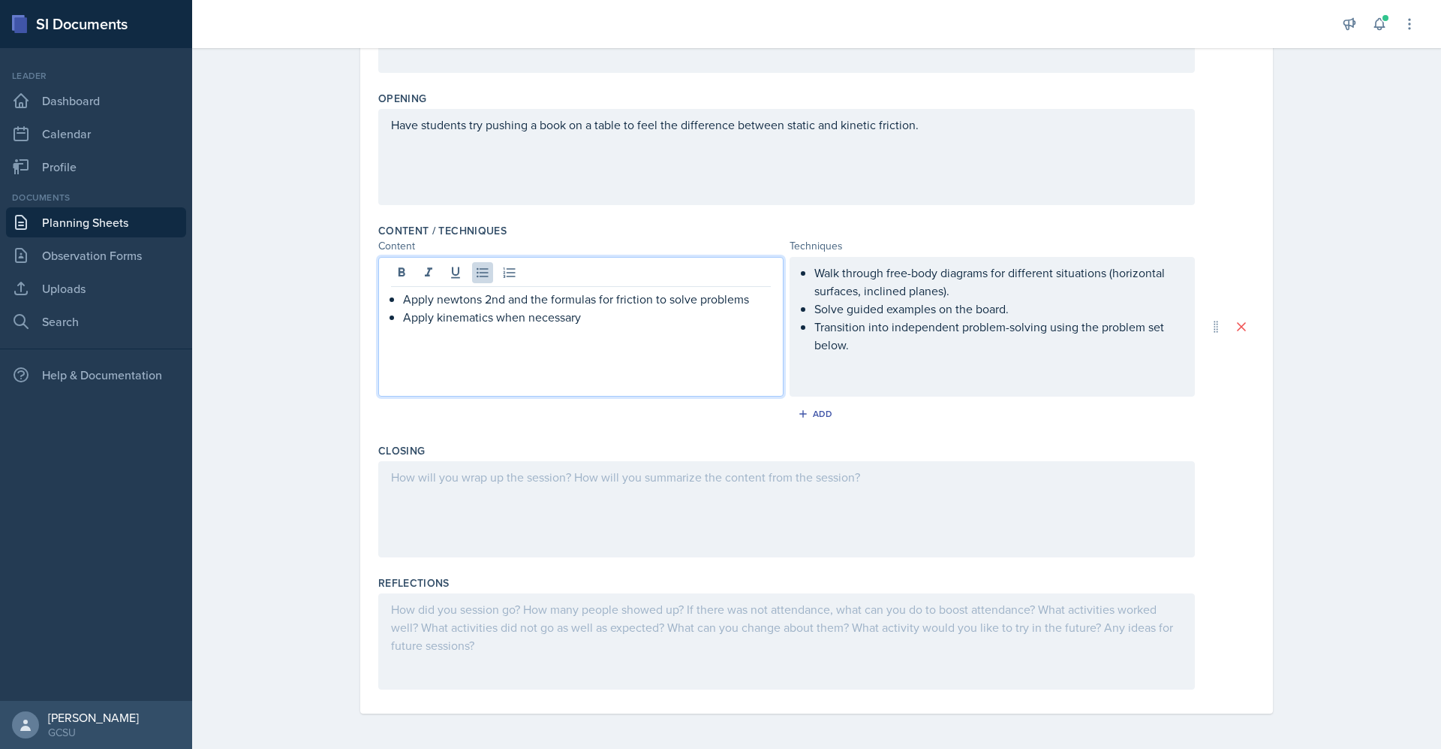
click at [415, 477] on div at bounding box center [786, 509] width 817 height 96
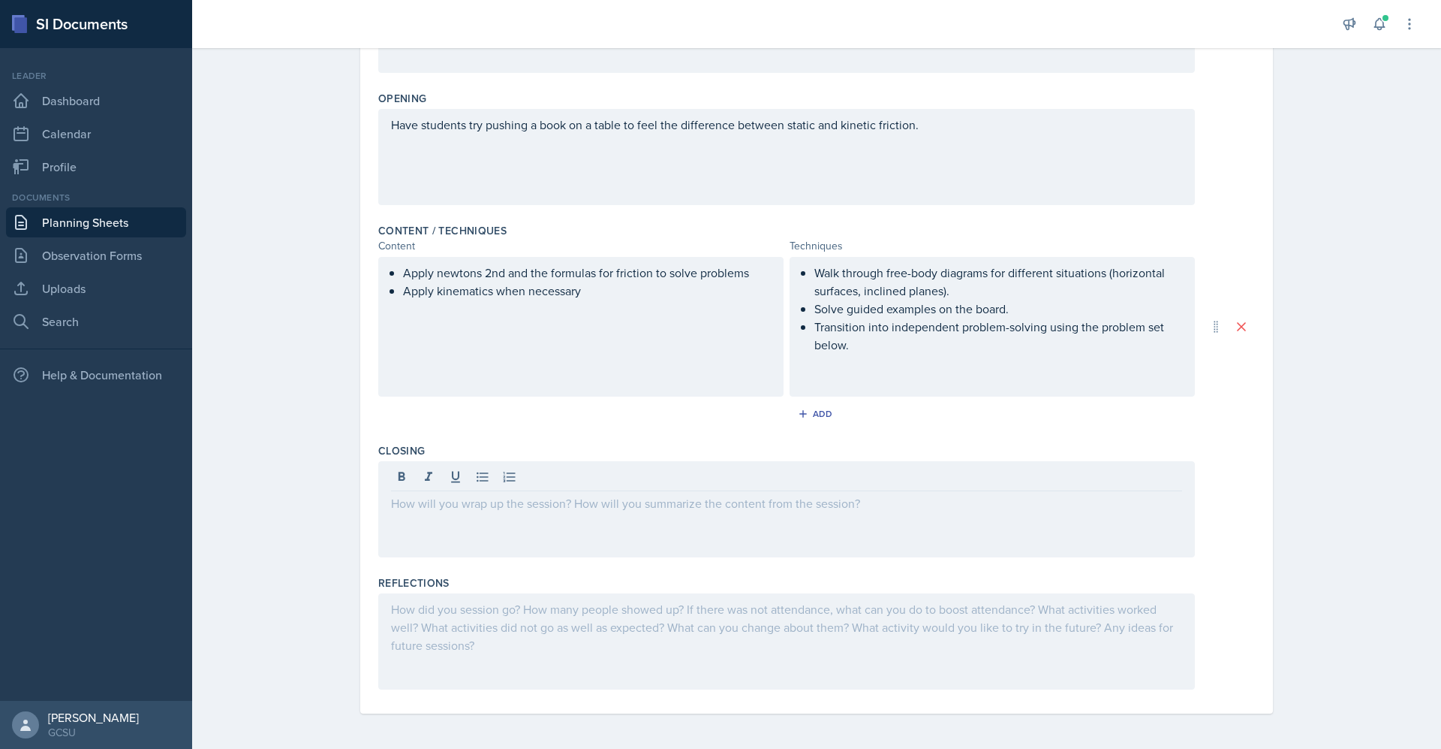
click at [423, 520] on div at bounding box center [786, 509] width 817 height 96
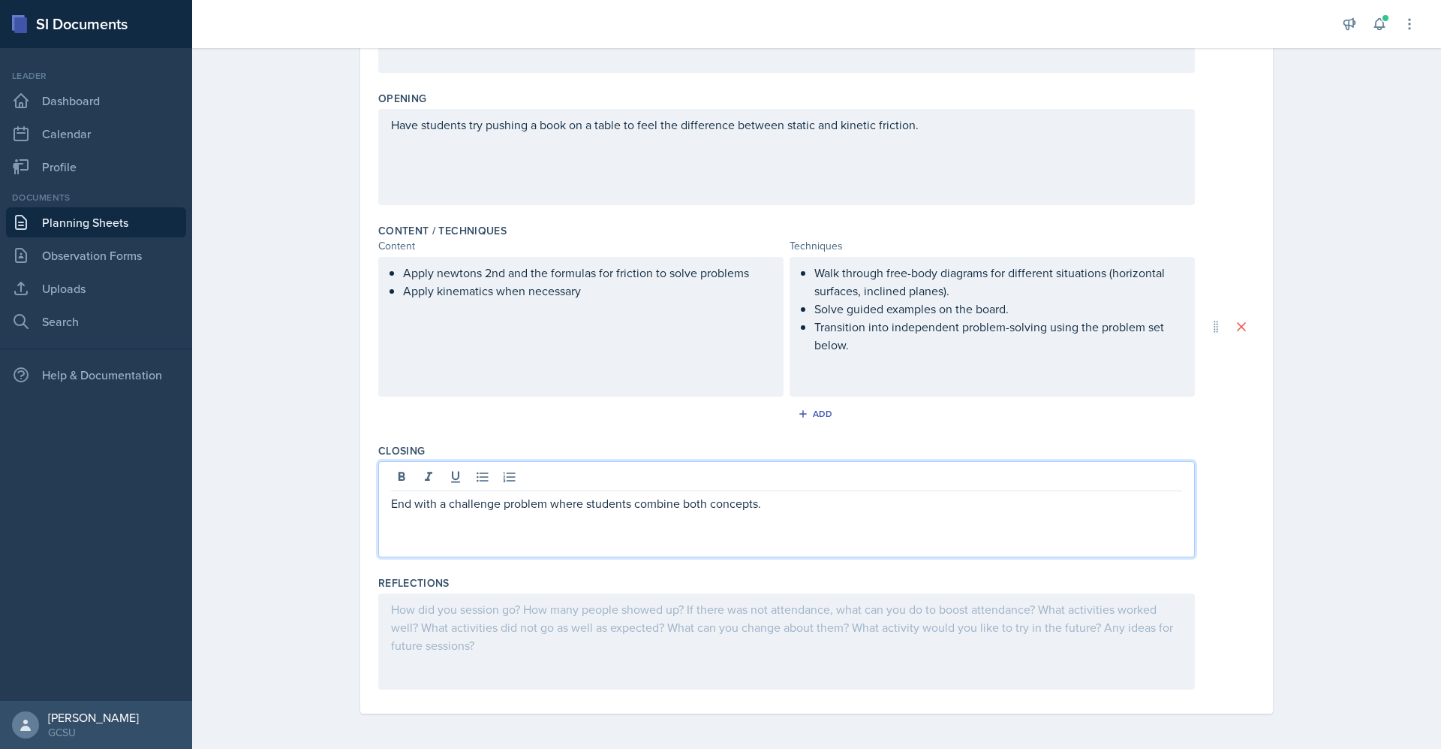
click at [839, 603] on div at bounding box center [786, 641] width 817 height 96
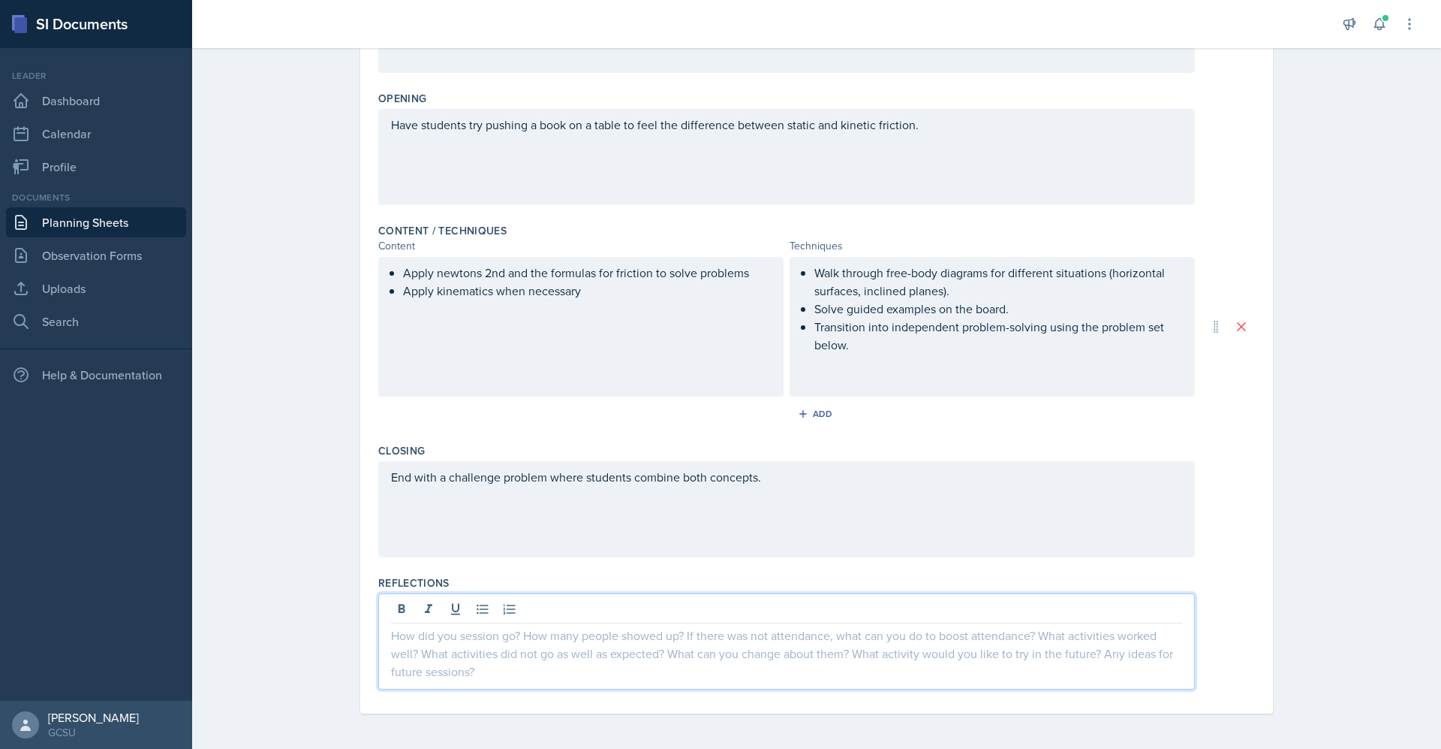
scroll to position [0, 0]
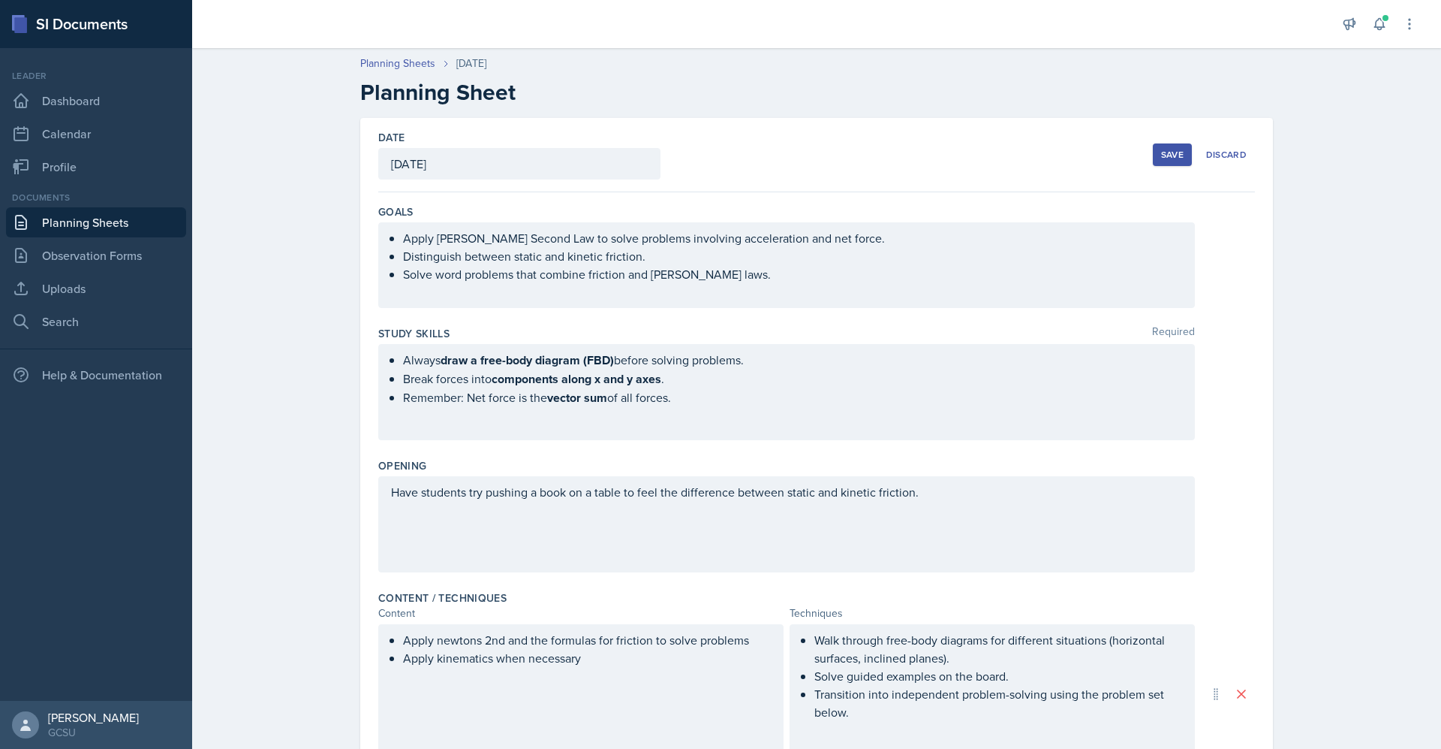
click at [295, 527] on div "Planning Sheets [DATE] Planning Sheet Date [DATE] [DATE] 31 1 2 3 4 5 6 7 8 9 1…" at bounding box center [816, 579] width 1249 height 1076
click at [890, 163] on button "Save" at bounding box center [1172, 154] width 39 height 23
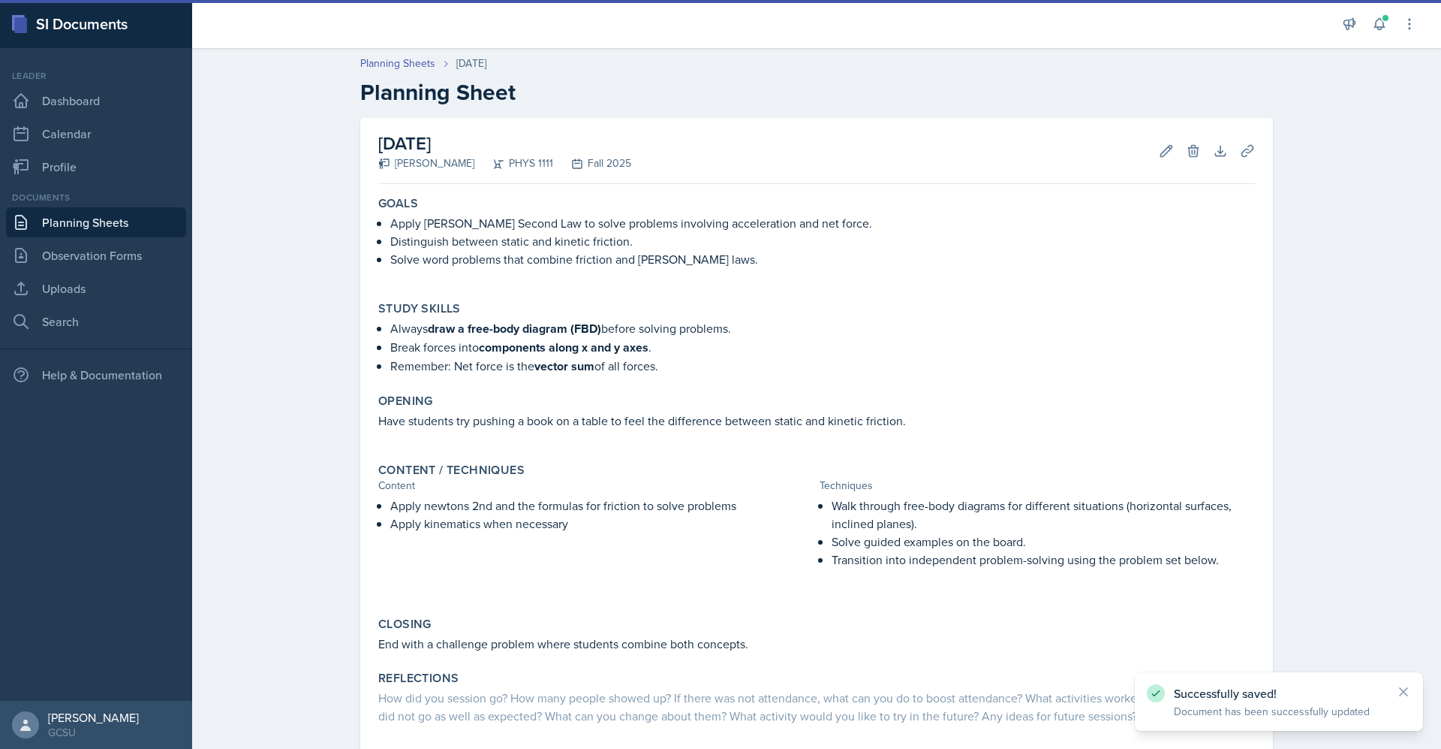
scroll to position [81, 0]
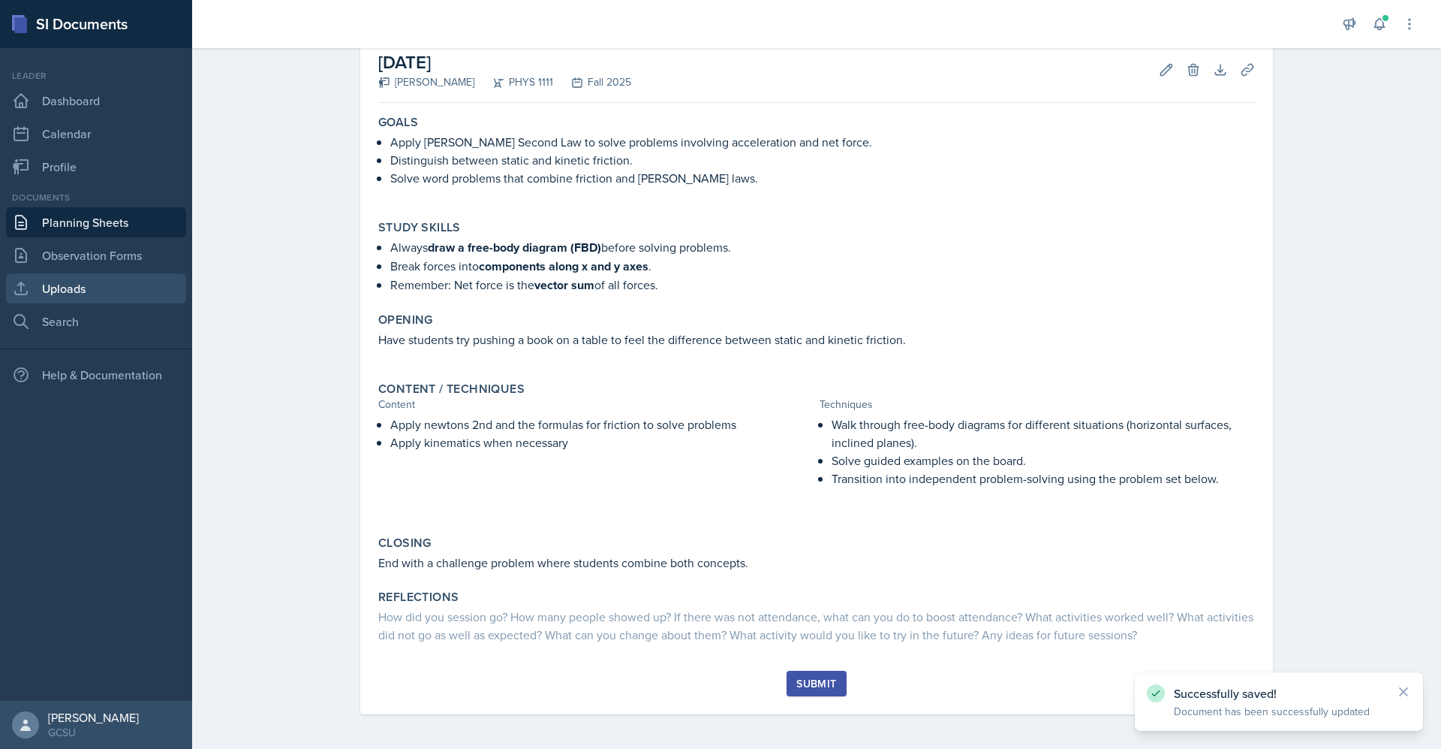
click at [99, 289] on link "Uploads" at bounding box center [96, 288] width 180 height 30
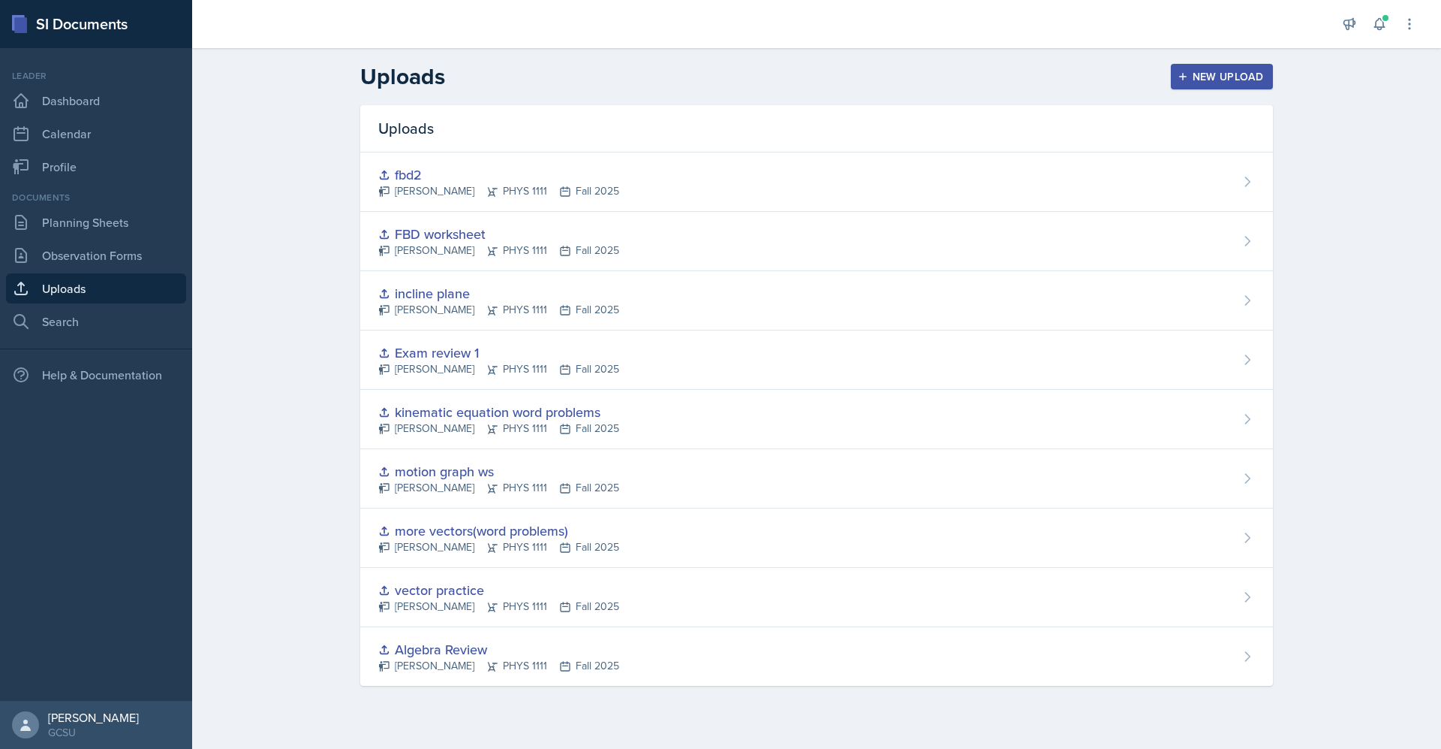
click at [890, 85] on button "New Upload" at bounding box center [1222, 77] width 103 height 26
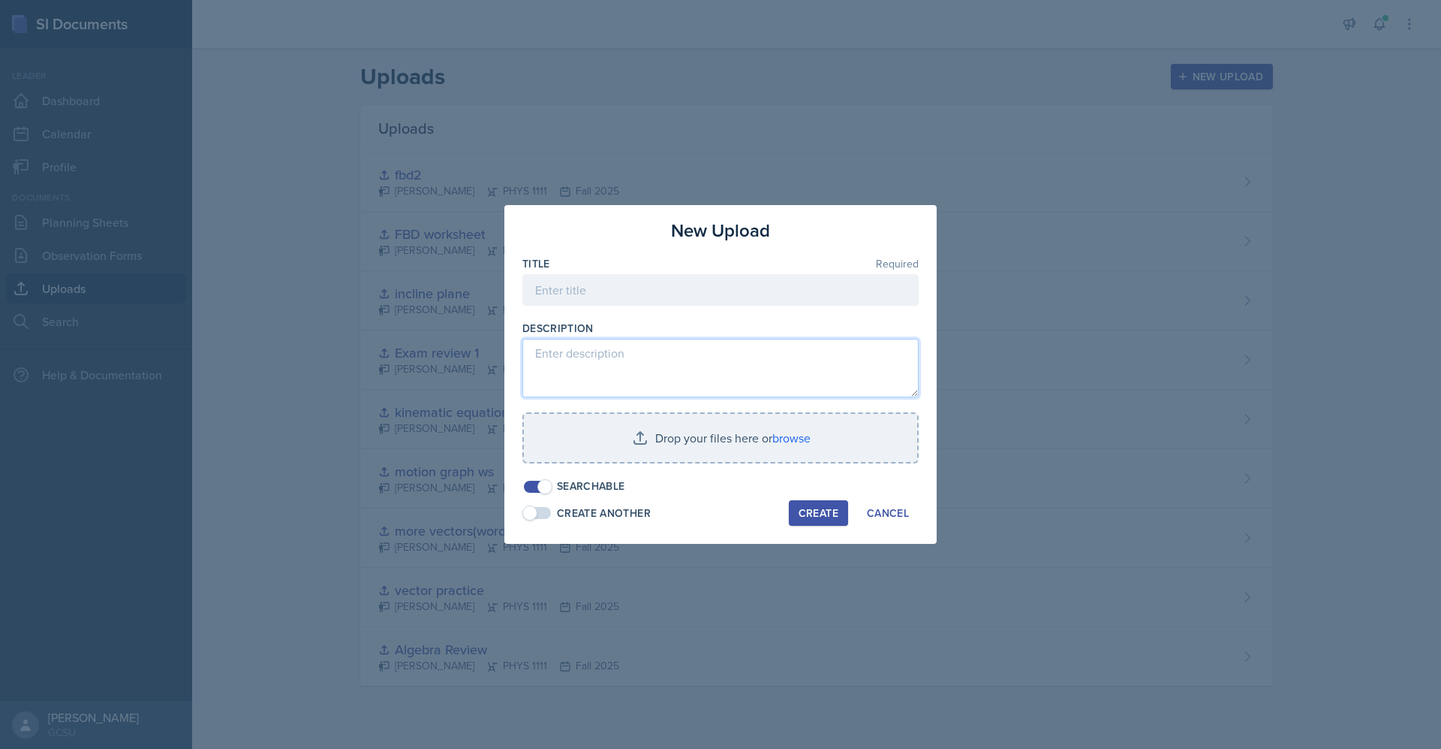
click at [697, 361] on textarea at bounding box center [721, 368] width 396 height 59
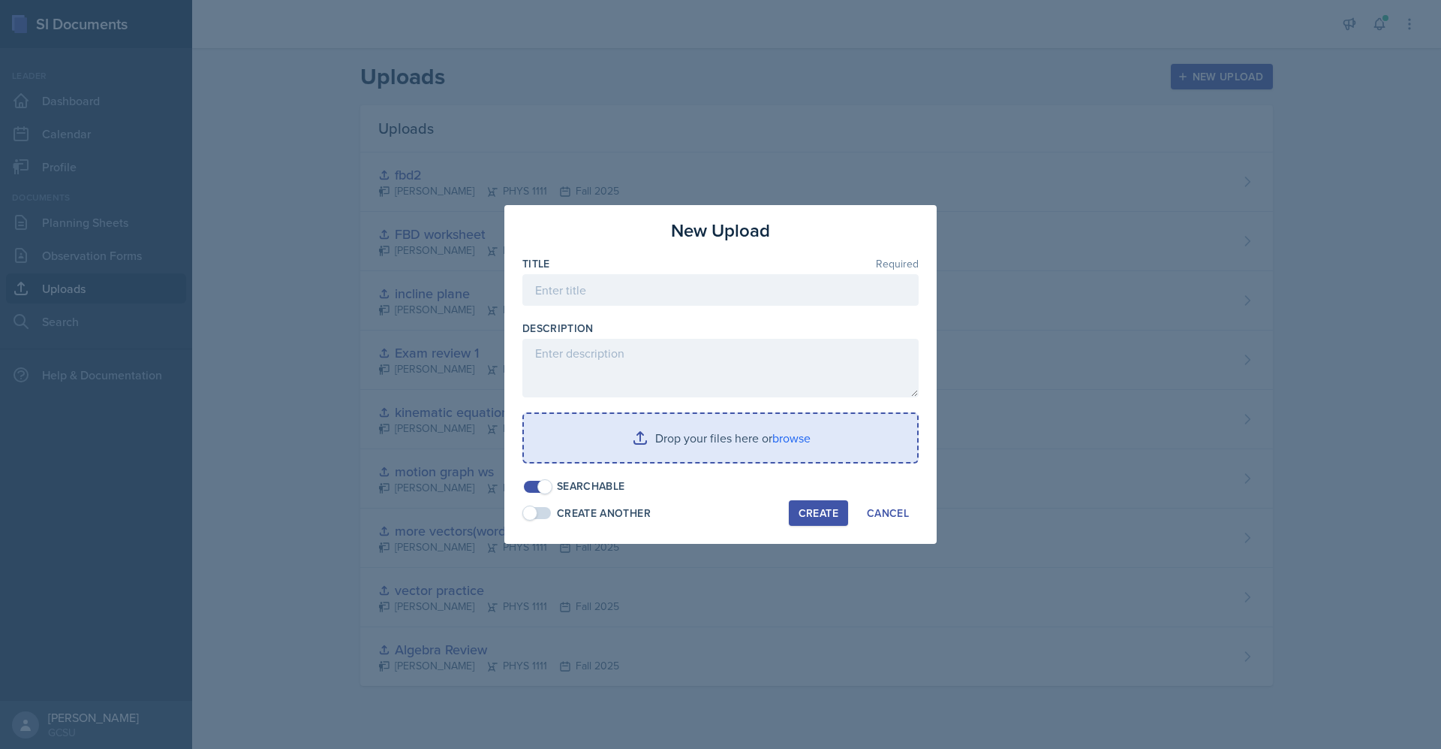
click at [757, 429] on input "file" at bounding box center [720, 438] width 393 height 48
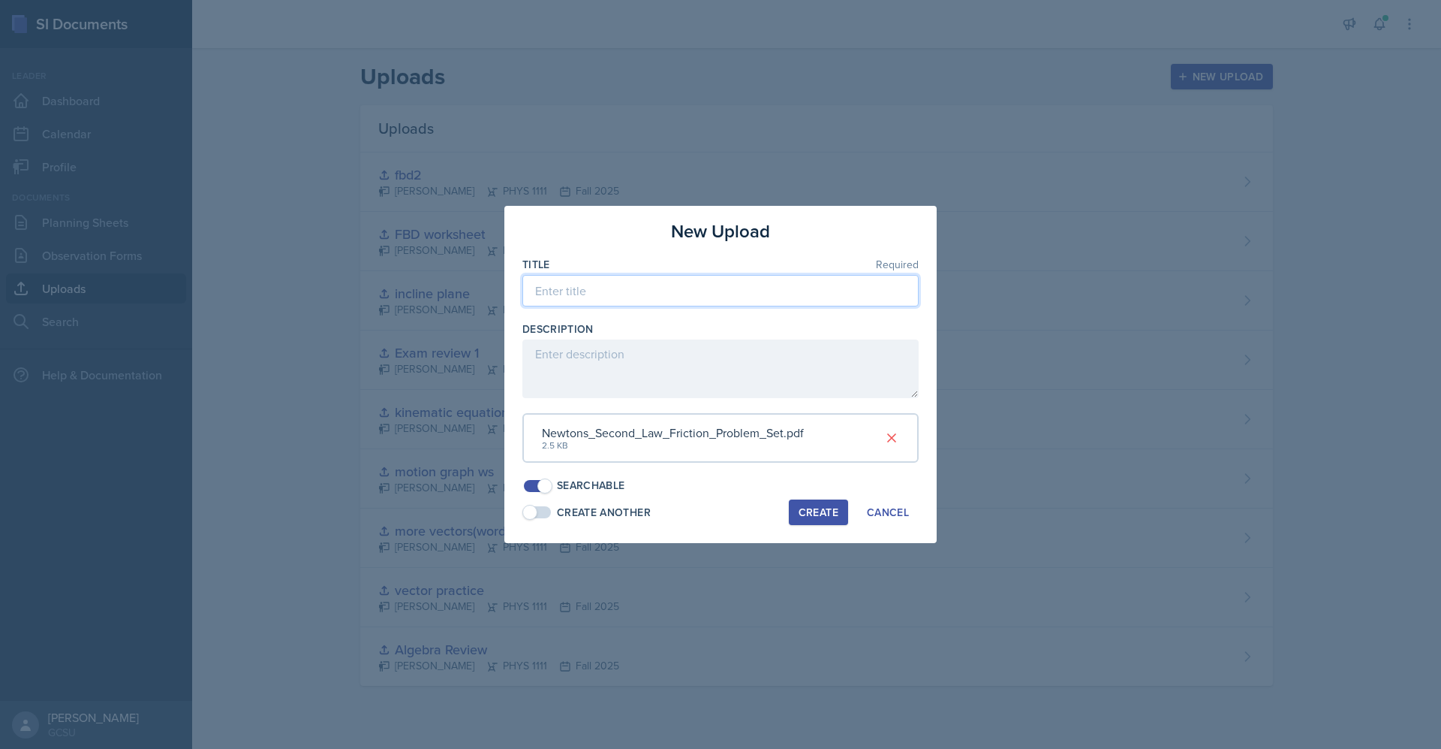
click at [656, 300] on input at bounding box center [721, 291] width 396 height 32
type input "friction and N2 problems"
click at [833, 526] on div "New Upload Title Required friction and N2 problems Description Newtons_Second_L…" at bounding box center [721, 374] width 432 height 337
click at [831, 508] on div "Create" at bounding box center [819, 512] width 40 height 12
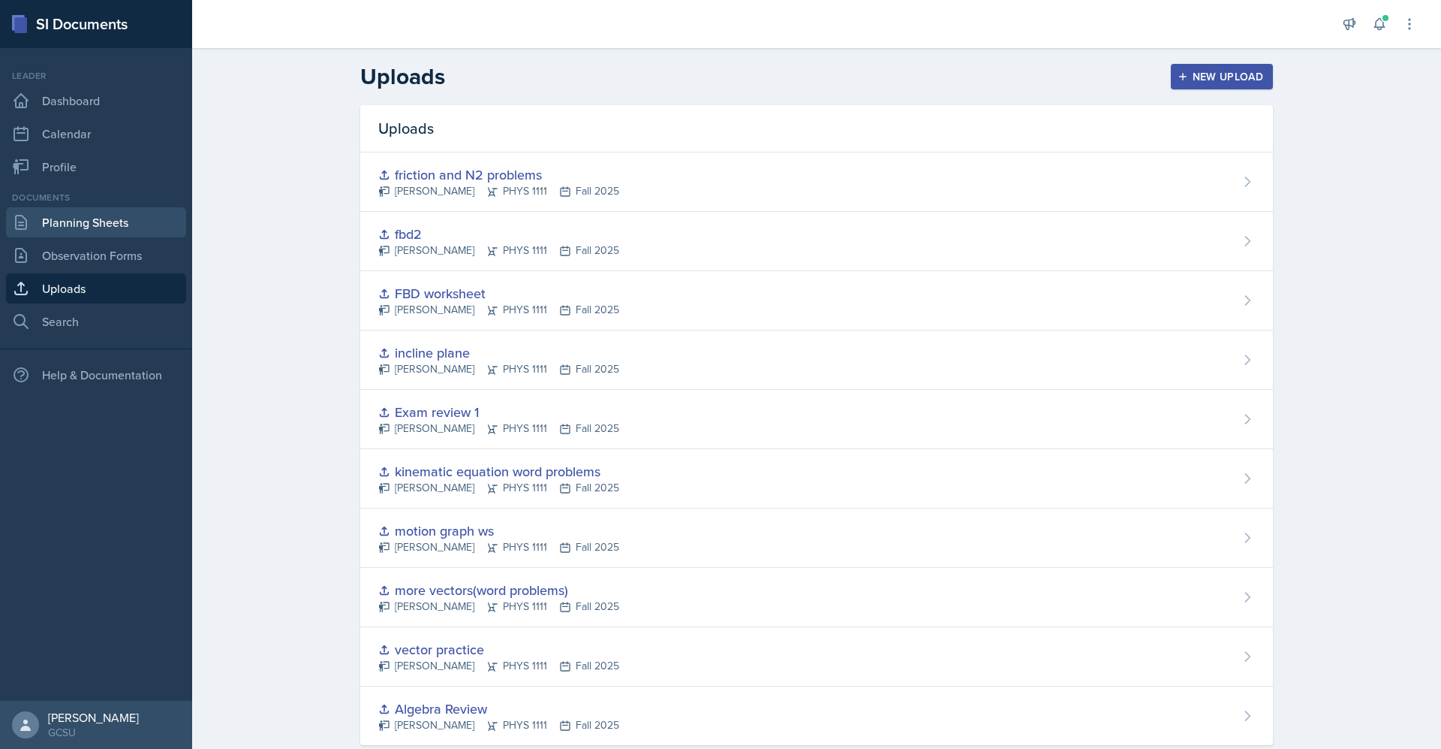
click at [96, 218] on link "Planning Sheets" at bounding box center [96, 222] width 180 height 30
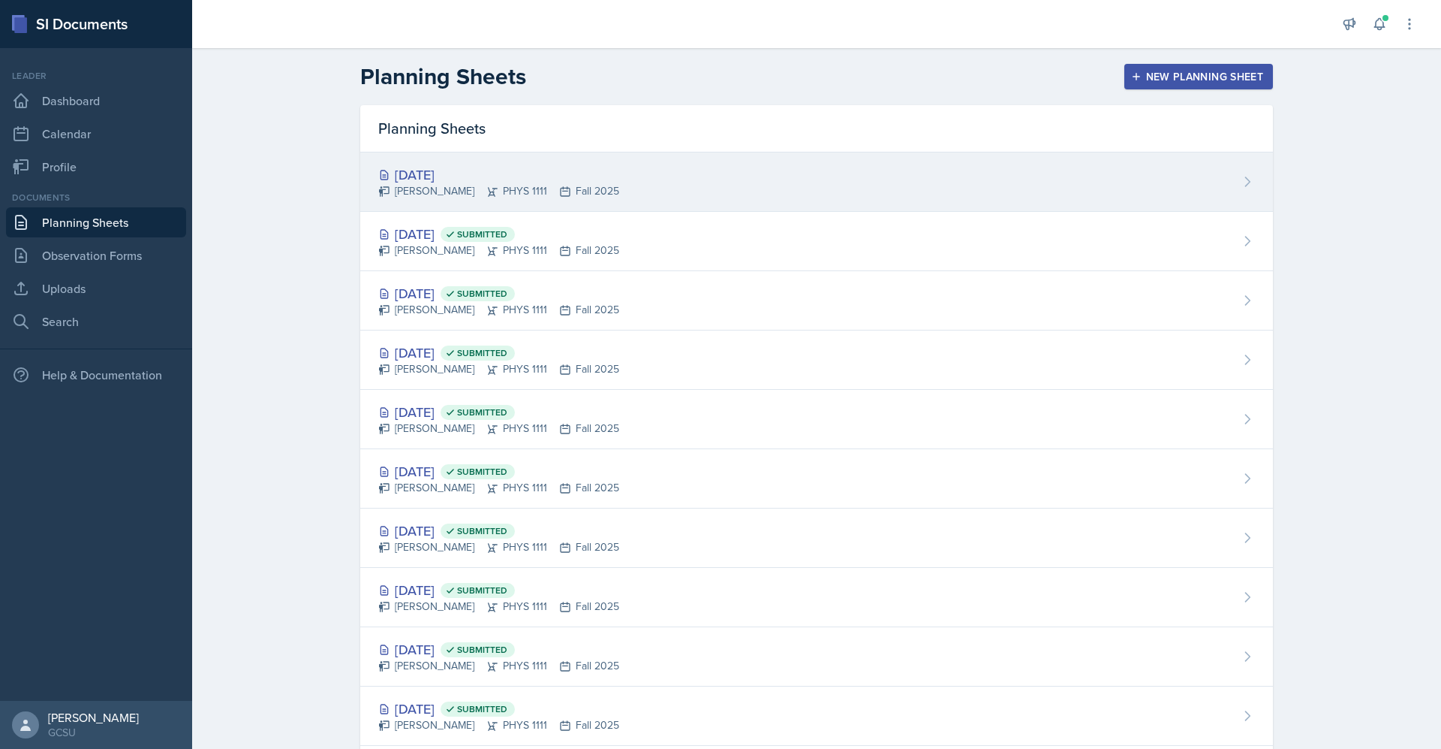
click at [428, 163] on div "[DATE] [PERSON_NAME] PHYS 1111 Fall 2025" at bounding box center [816, 181] width 913 height 59
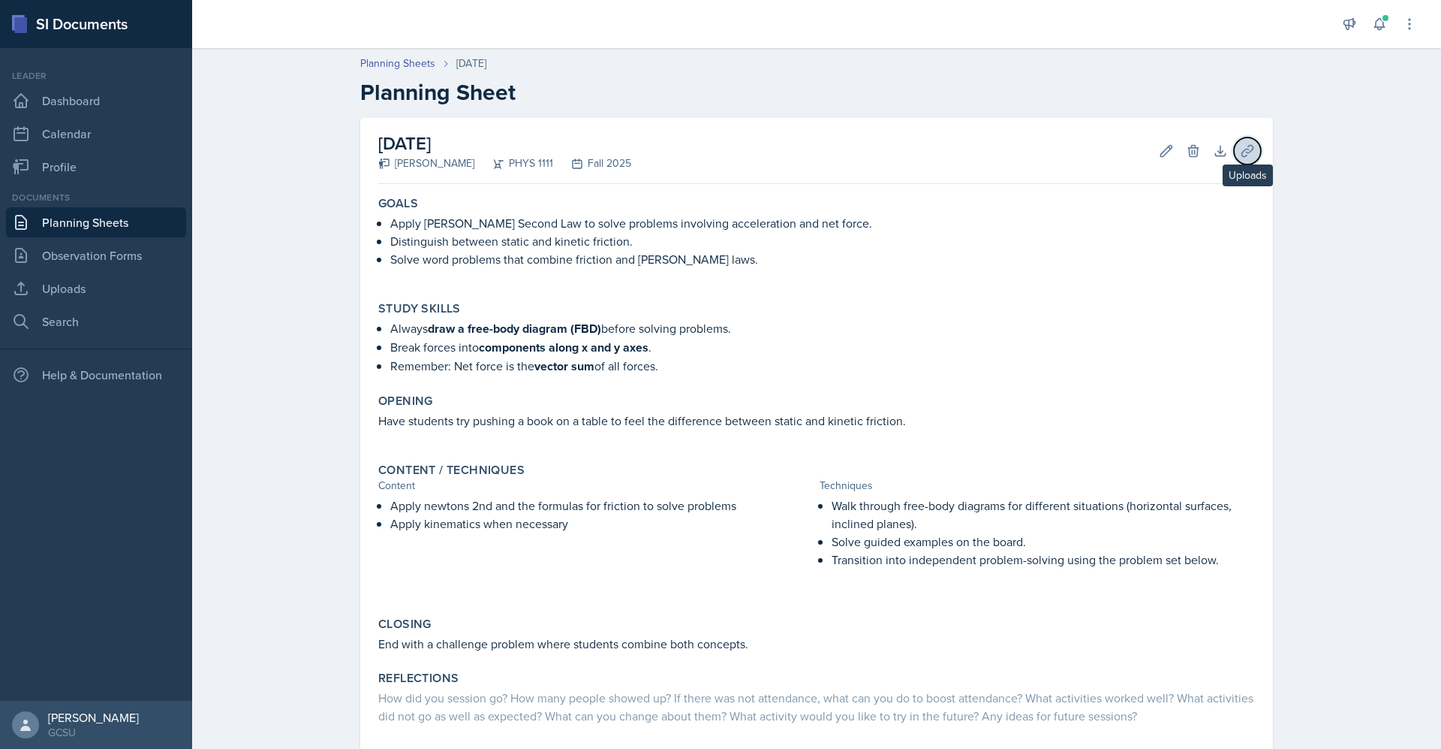
click at [890, 145] on icon at bounding box center [1247, 150] width 15 height 15
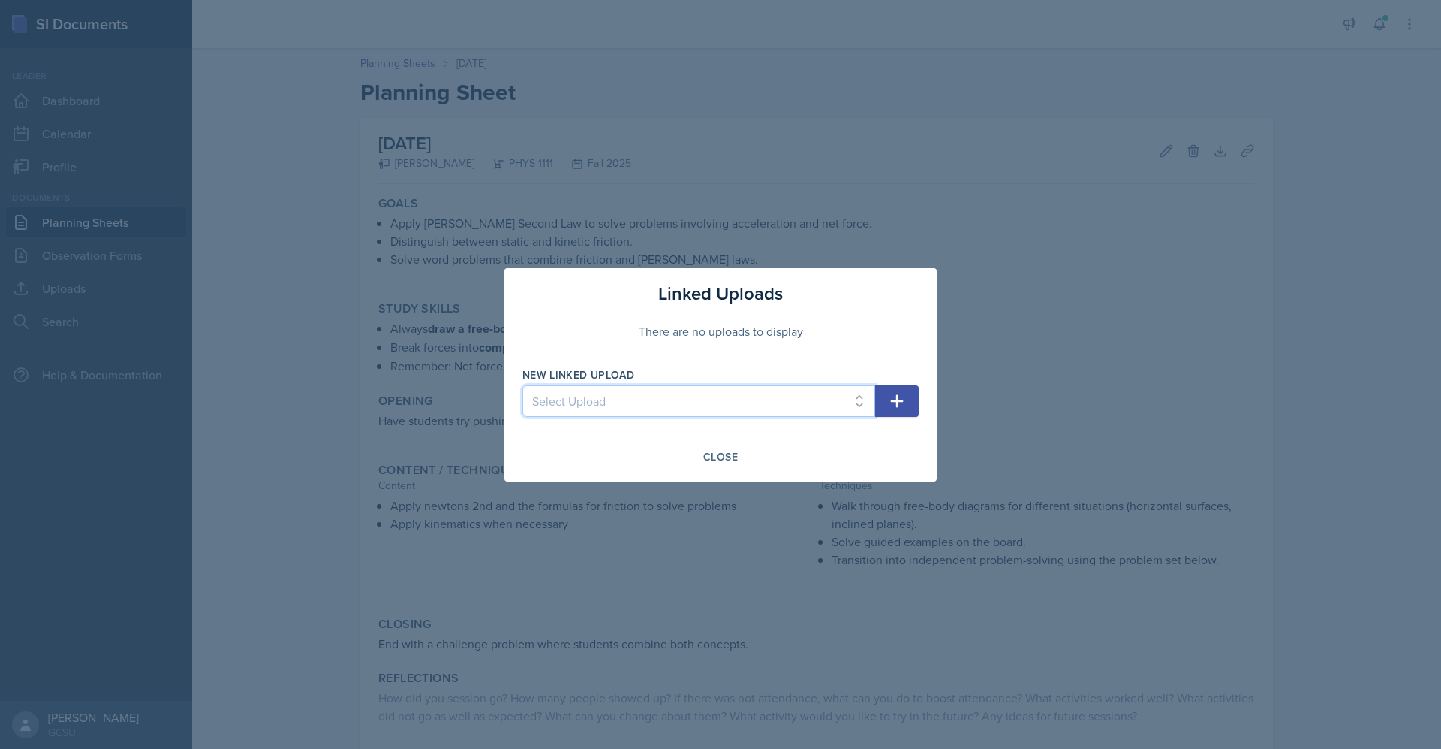
click at [795, 405] on select "Select Upload Algebra Review vector practice more vectors(word problems) motion…" at bounding box center [699, 401] width 353 height 32
select select "3a2cd8e1-f388-42bc-a8a4-a61d10f1fe18"
click at [523, 385] on select "Select Upload Algebra Review vector practice more vectors(word problems) motion…" at bounding box center [699, 401] width 353 height 32
click at [732, 458] on div "Close" at bounding box center [720, 456] width 35 height 12
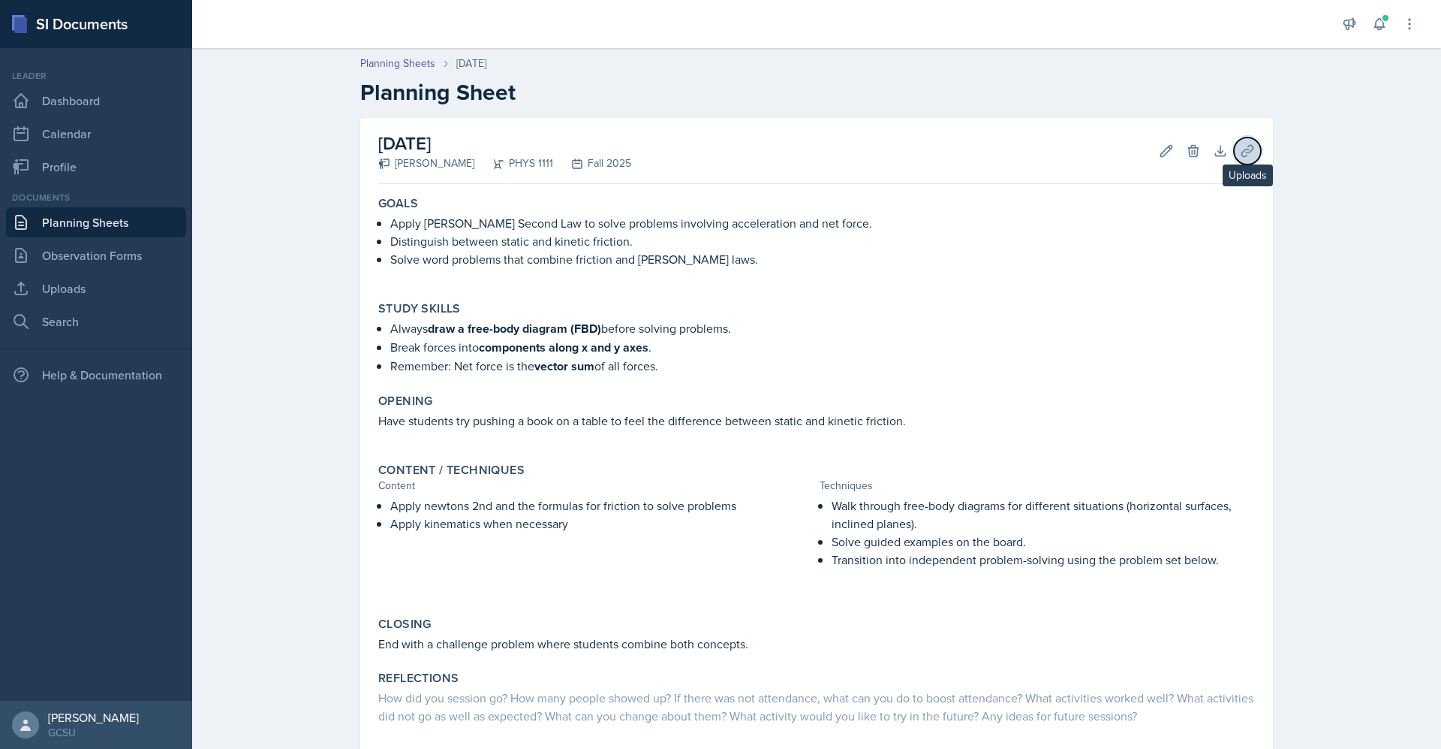
click at [890, 152] on icon at bounding box center [1247, 150] width 11 height 11
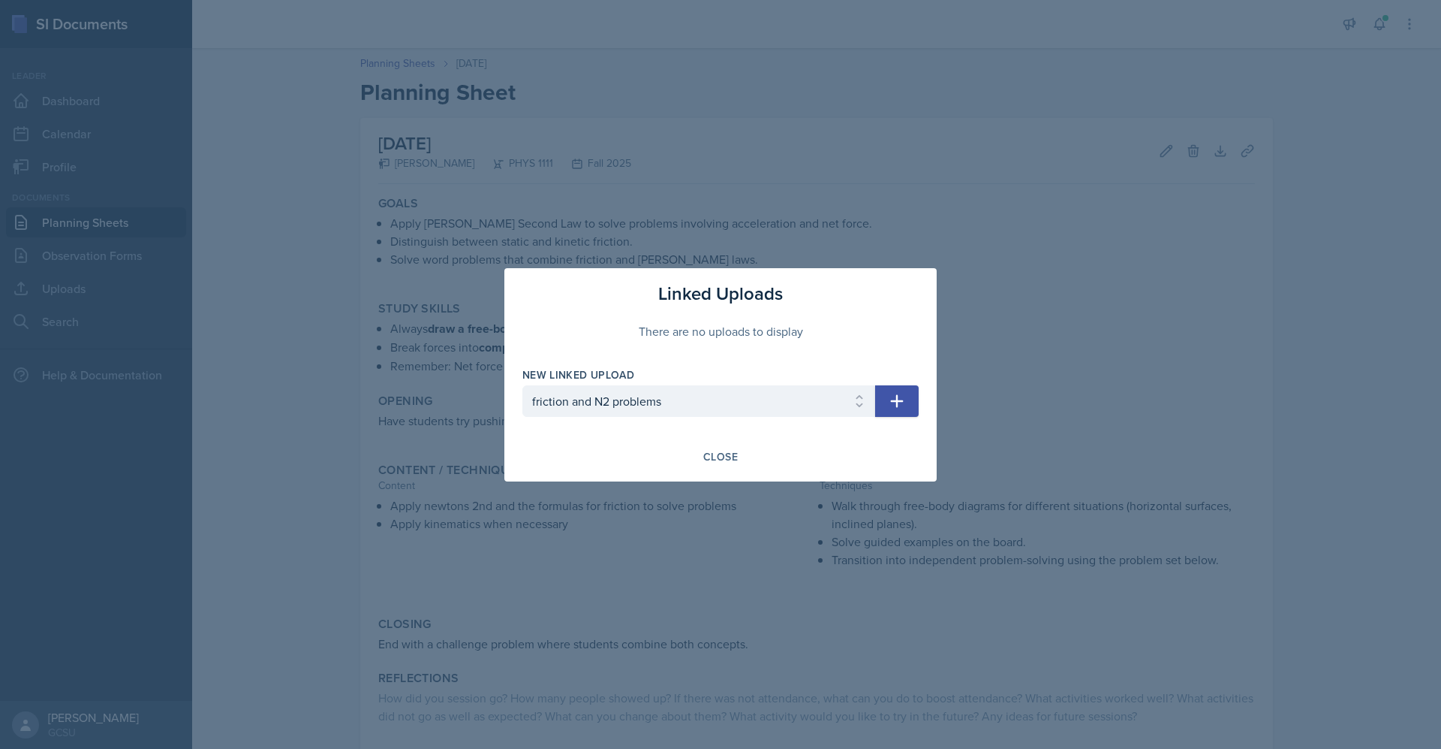
click at [890, 420] on div "Linked Uploads There are no uploads to display New Linked Upload Select Upload …" at bounding box center [721, 374] width 432 height 213
click at [890, 406] on button "button" at bounding box center [897, 401] width 44 height 32
select select
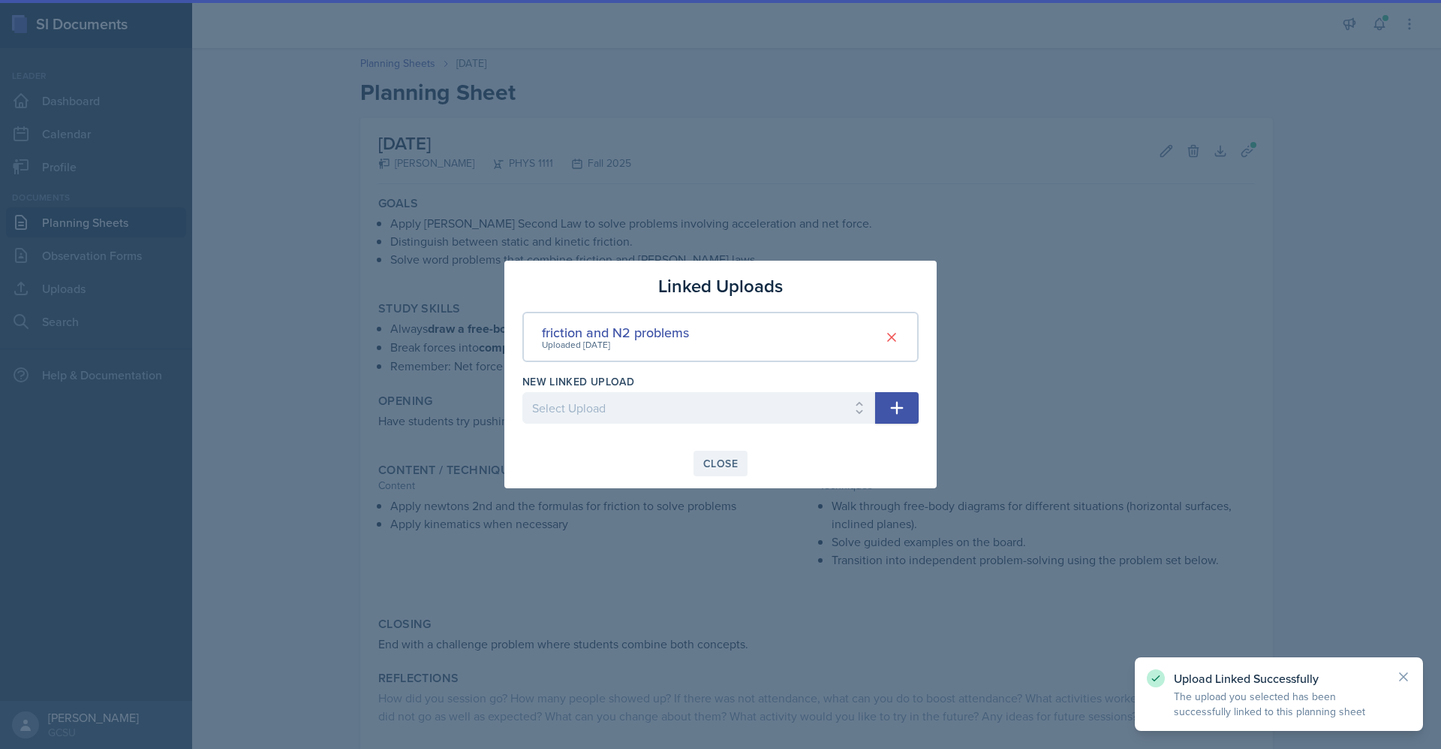
click at [727, 466] on div "Close" at bounding box center [720, 463] width 35 height 12
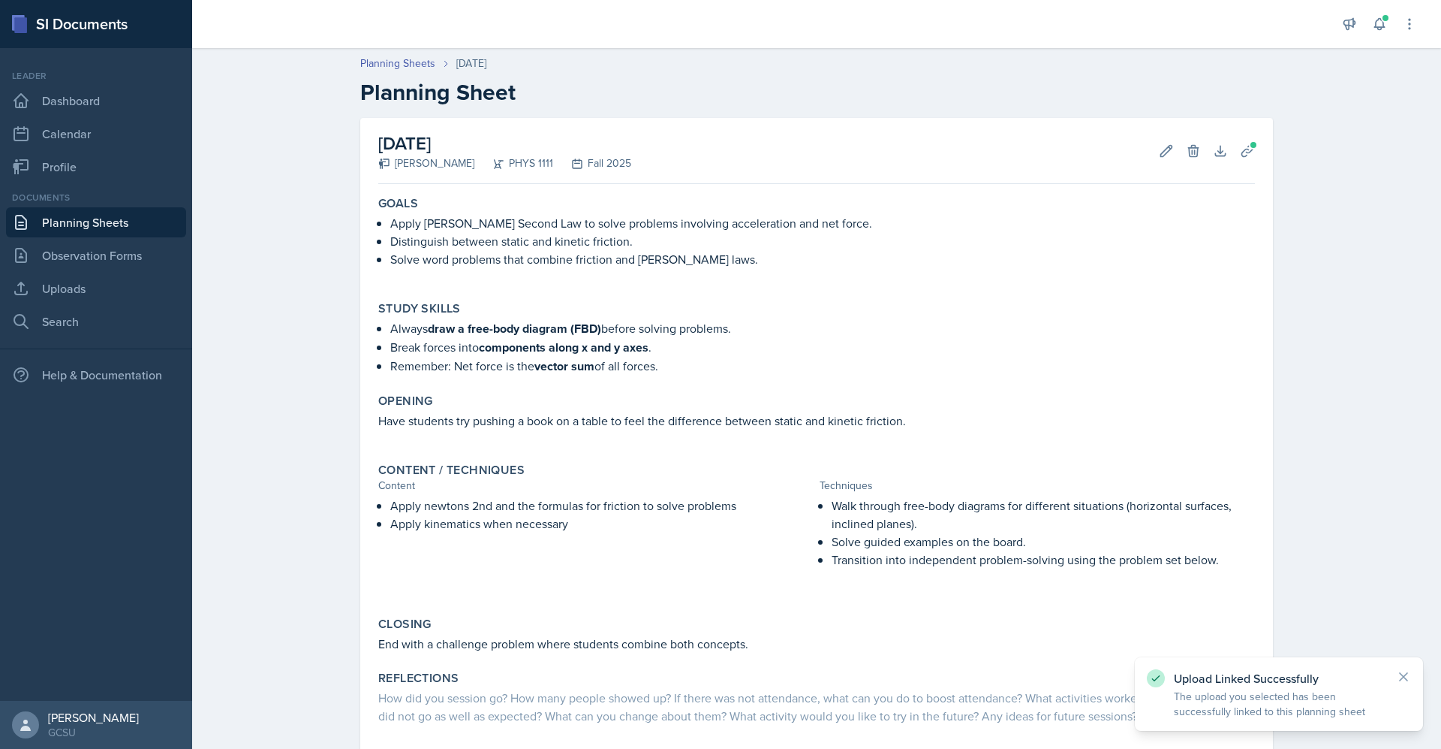
scroll to position [81, 0]
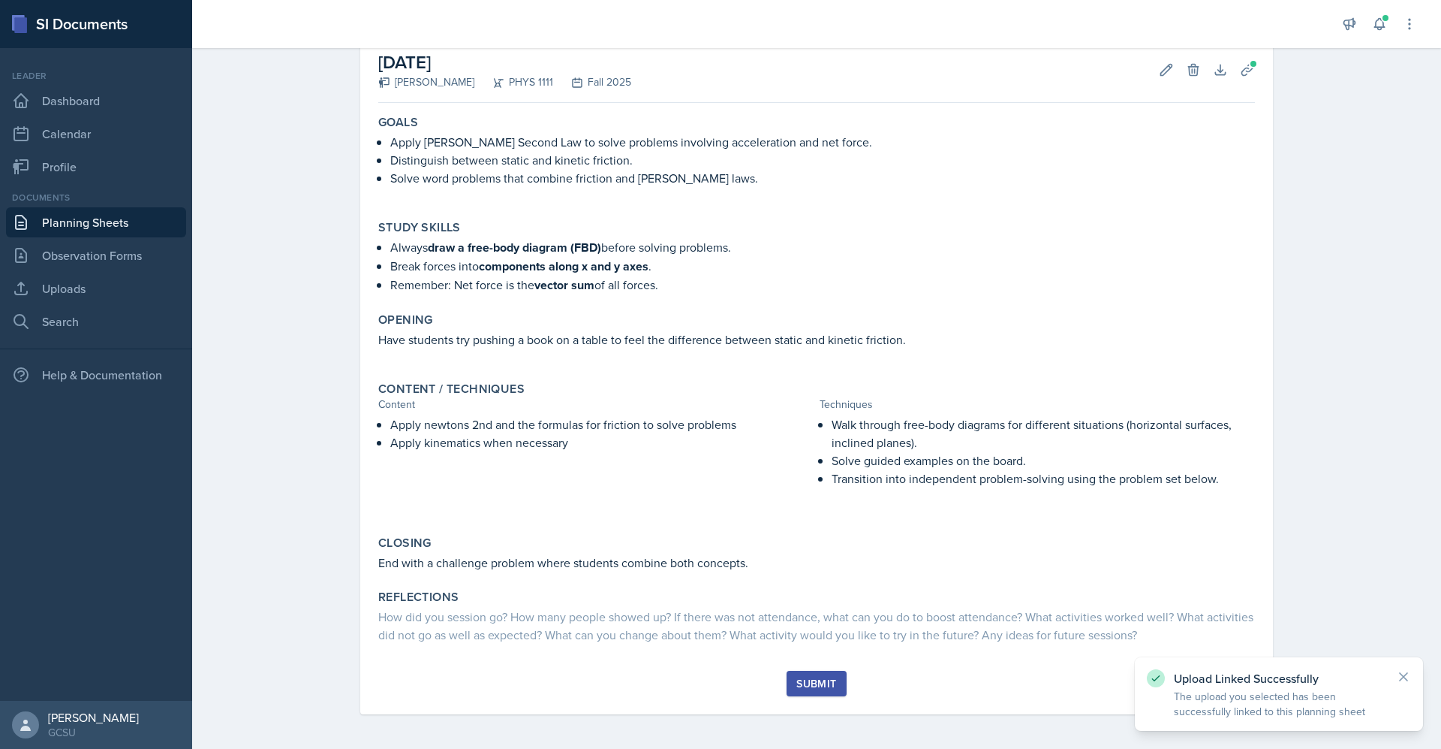
click at [812, 678] on div "Submit" at bounding box center [817, 683] width 40 height 12
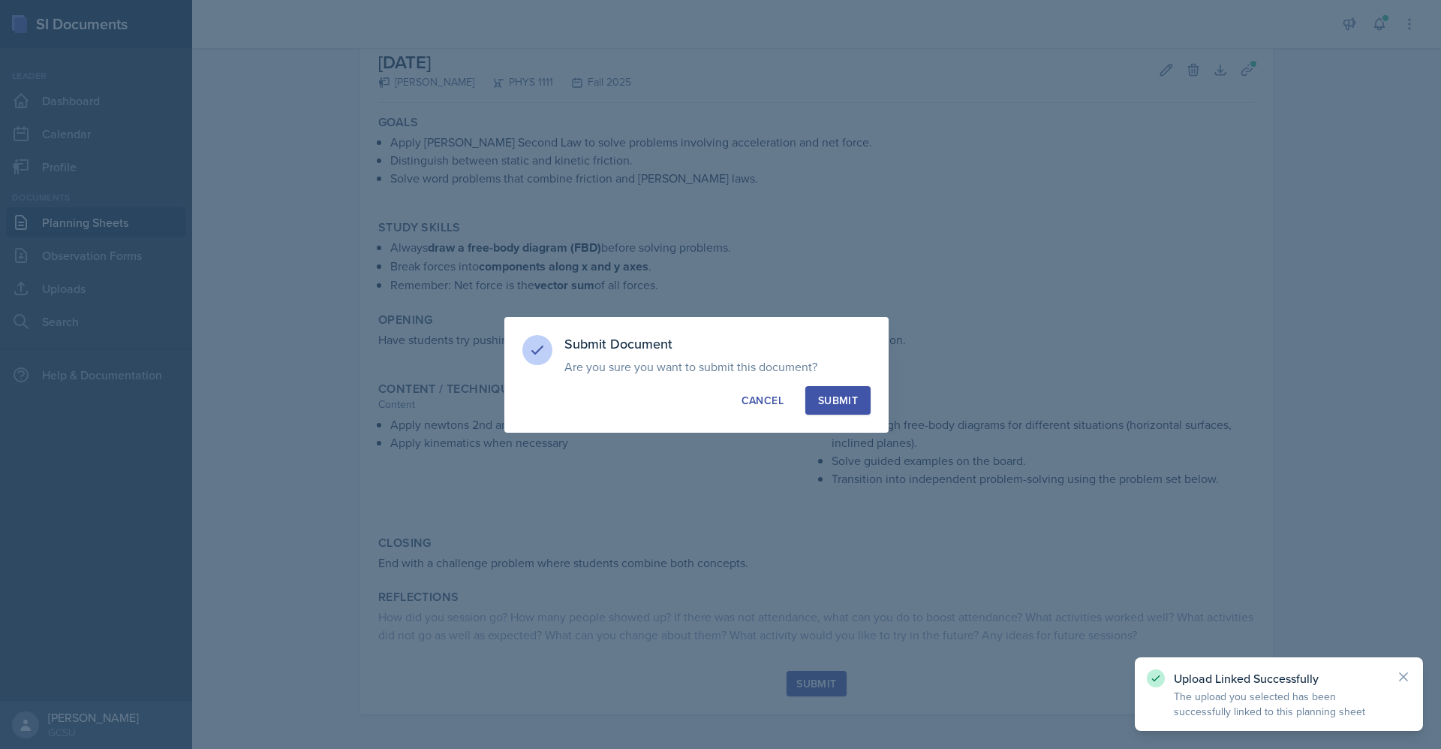
click at [822, 405] on div "Submit" at bounding box center [838, 400] width 40 height 15
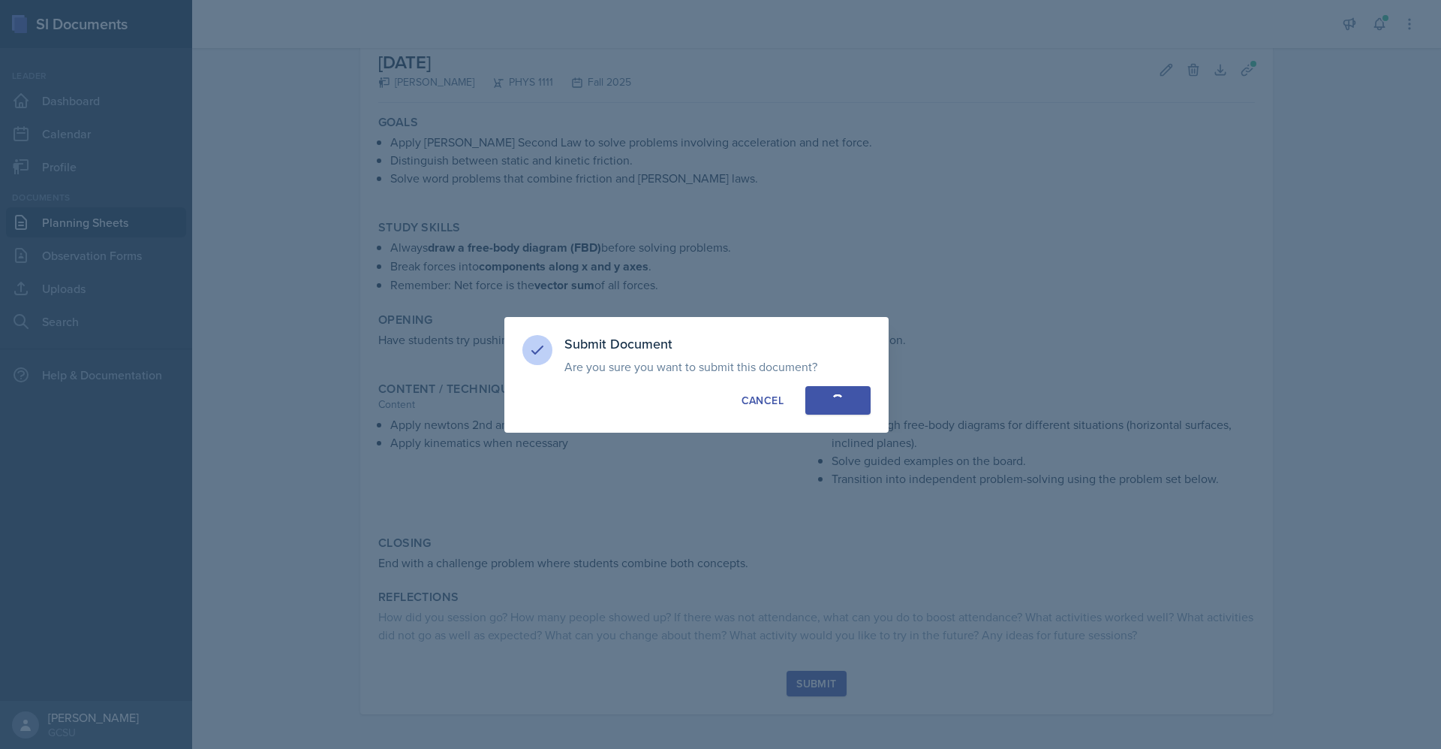
scroll to position [0, 0]
